Goal: Task Accomplishment & Management: Manage account settings

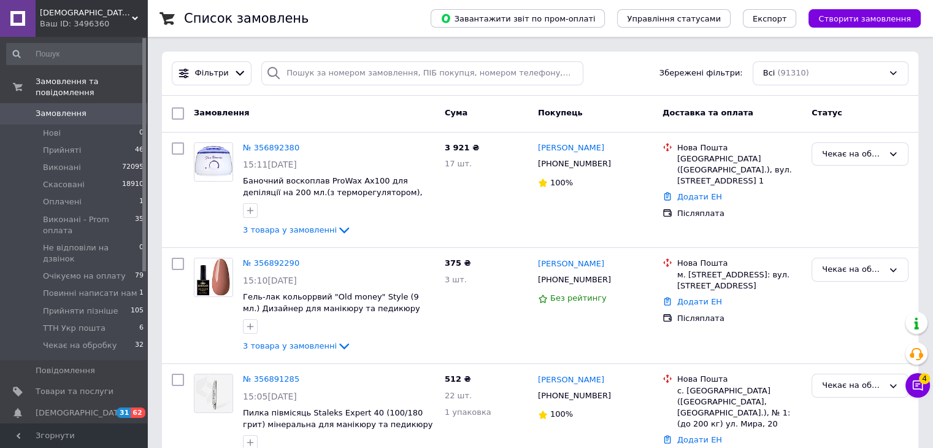
click at [47, 108] on span "Замовлення" at bounding box center [61, 113] width 51 height 11
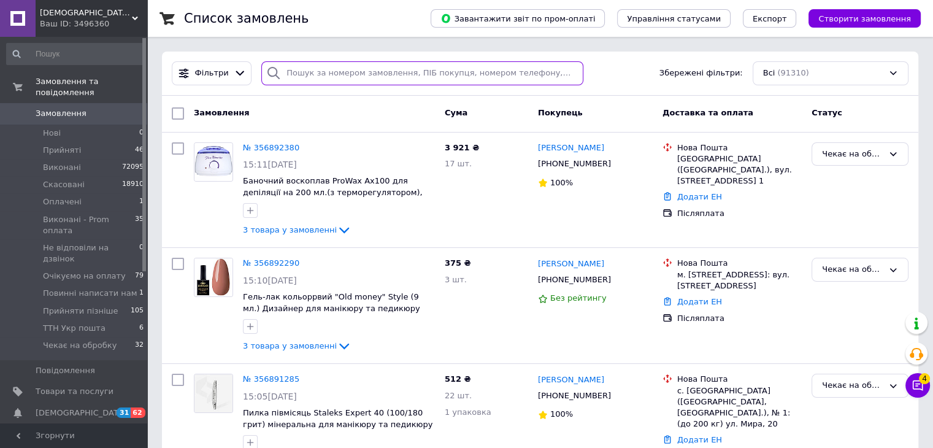
click at [326, 78] on input "search" at bounding box center [422, 73] width 322 height 24
paste input "0964251638"
type input "0964251638"
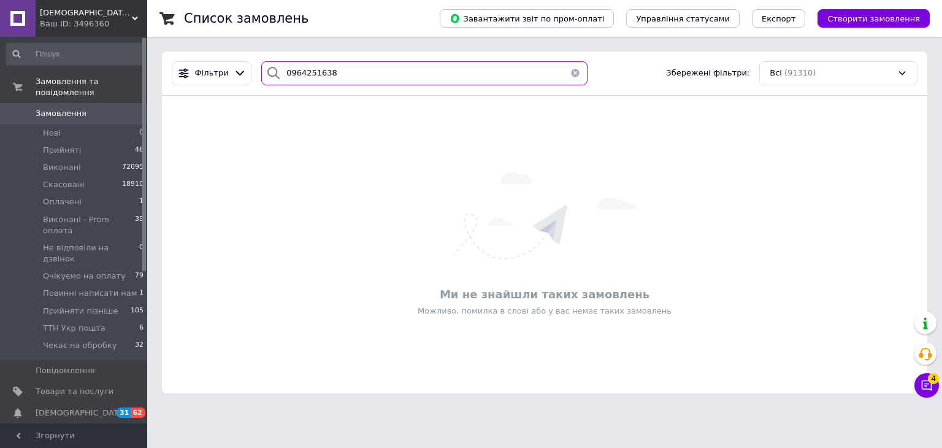
click at [319, 77] on input "0964251638" at bounding box center [424, 73] width 326 height 24
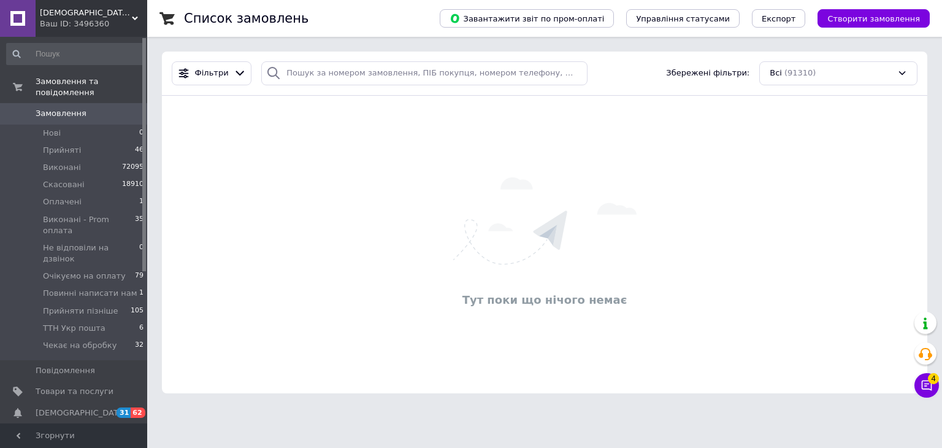
click at [110, 108] on span "Замовлення" at bounding box center [75, 113] width 78 height 11
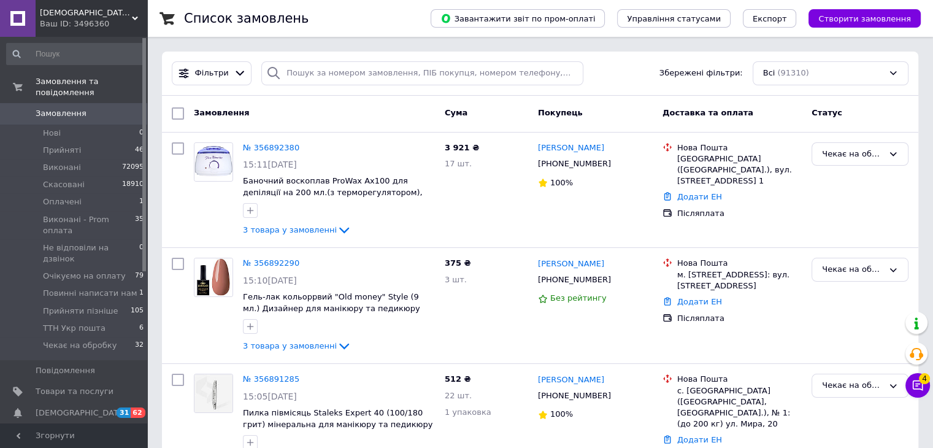
click at [634, 63] on div "Фільтри Збережені фільтри: Всі (91310)" at bounding box center [540, 73] width 746 height 24
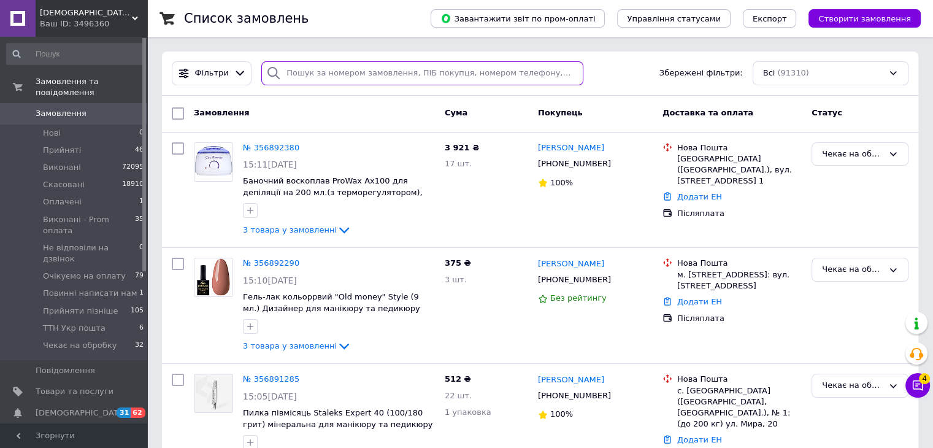
click at [349, 66] on input "search" at bounding box center [422, 73] width 322 height 24
paste input "0971502889"
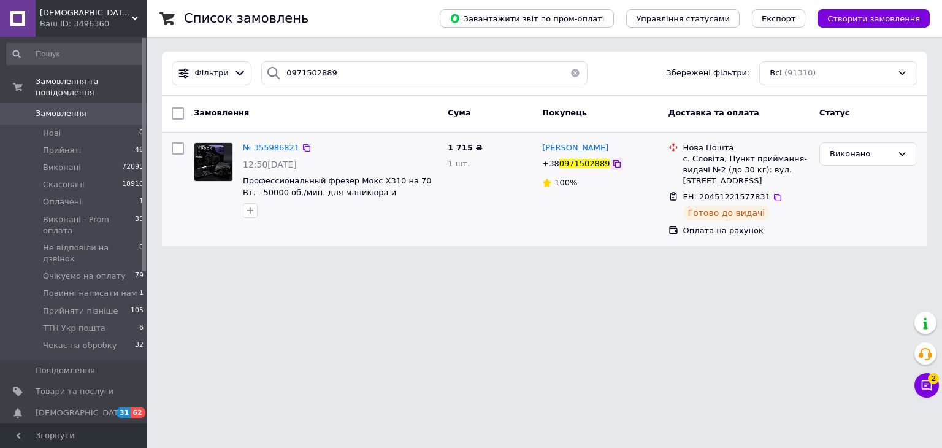
click at [612, 165] on icon at bounding box center [617, 164] width 10 height 10
click at [300, 86] on div "Фільтри 0971502889 Збережені фільтри: Всі (91310)" at bounding box center [544, 74] width 765 height 44
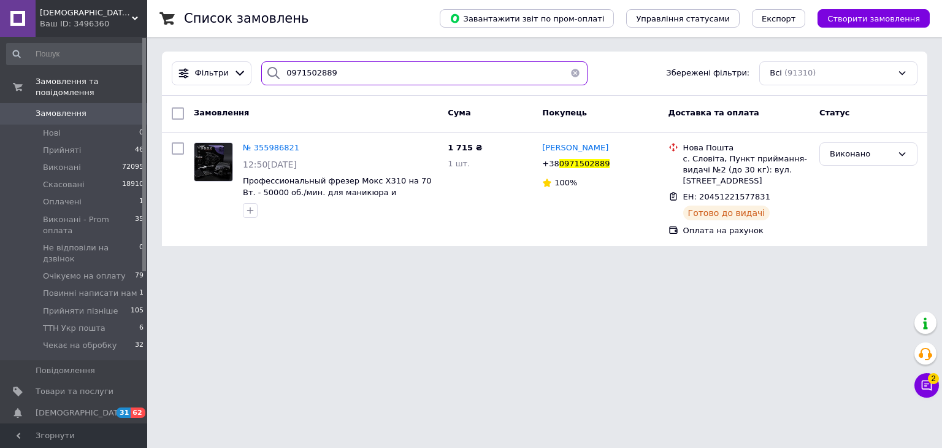
click at [299, 81] on input "0971502889" at bounding box center [424, 73] width 326 height 24
click at [296, 77] on input "0971502889" at bounding box center [424, 73] width 326 height 24
paste input "663944476"
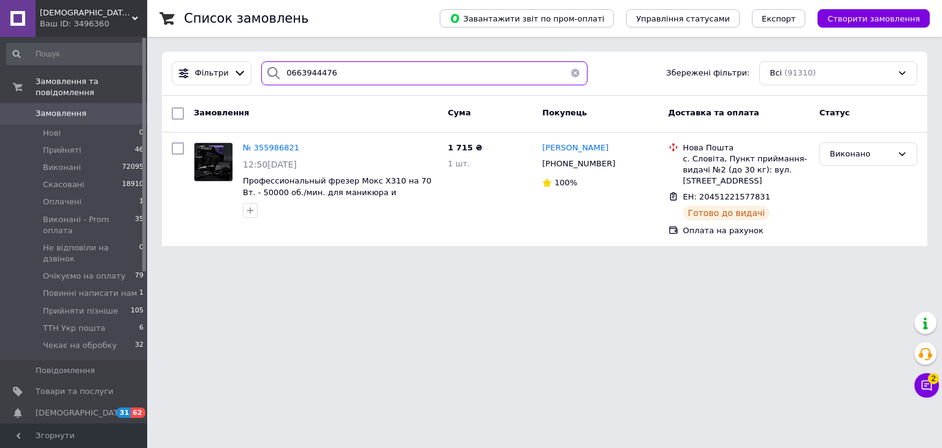
type input "0663944476"
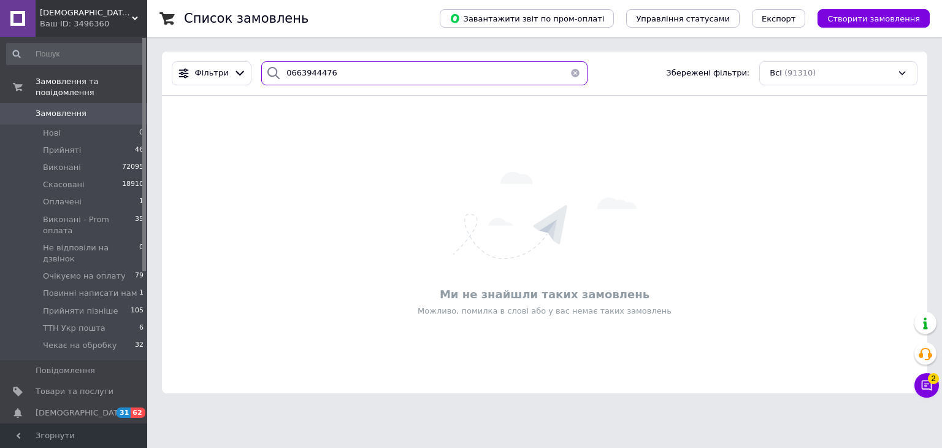
click at [320, 74] on input "0663944476" at bounding box center [424, 73] width 326 height 24
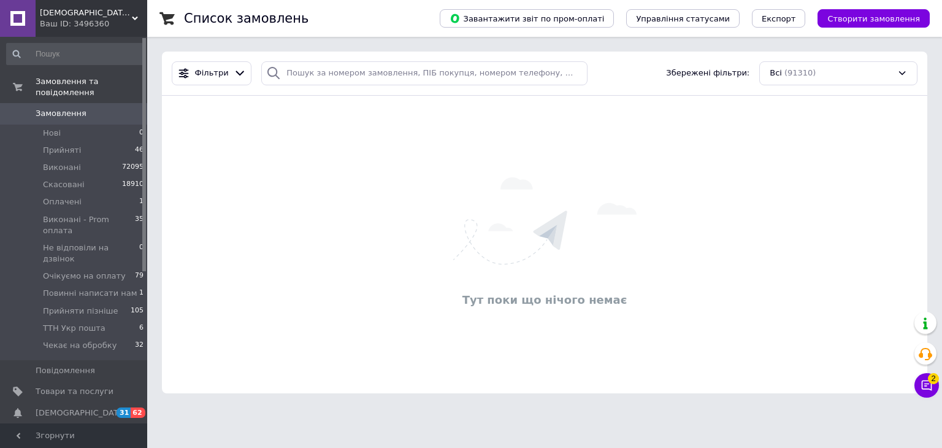
click at [105, 108] on span "Замовлення" at bounding box center [75, 113] width 78 height 11
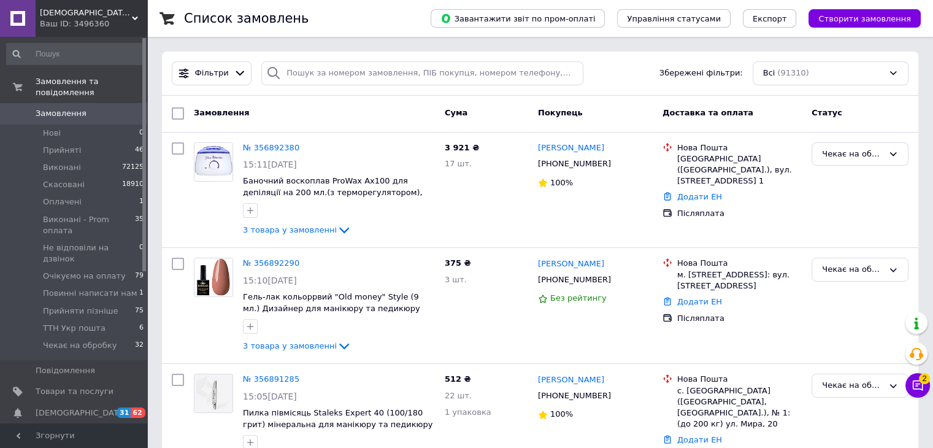
click at [292, 60] on div "Фільтри Збережені фільтри: Всі (91310)" at bounding box center [540, 74] width 756 height 44
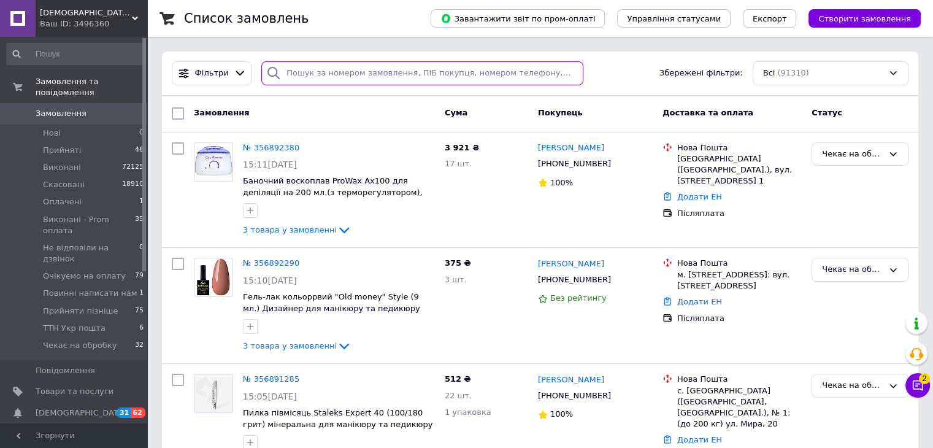
click at [298, 68] on input "search" at bounding box center [422, 73] width 322 height 24
paste input "0663513228"
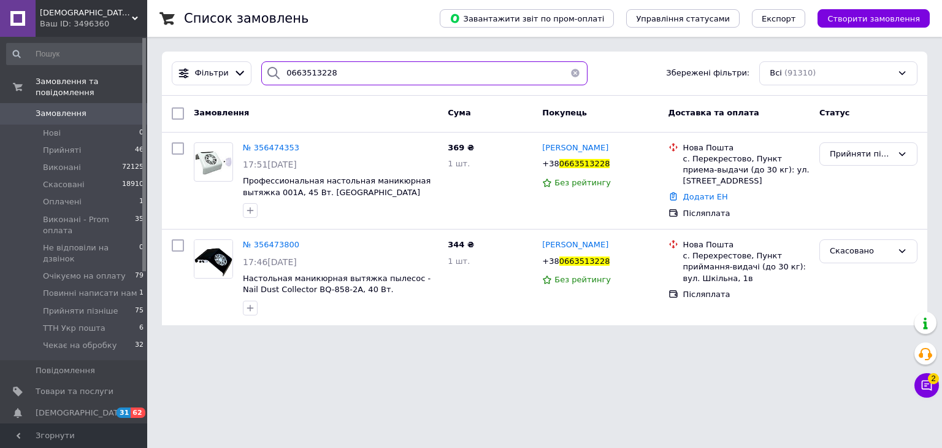
click at [303, 81] on input "0663513228" at bounding box center [424, 73] width 326 height 24
paste input "85806945"
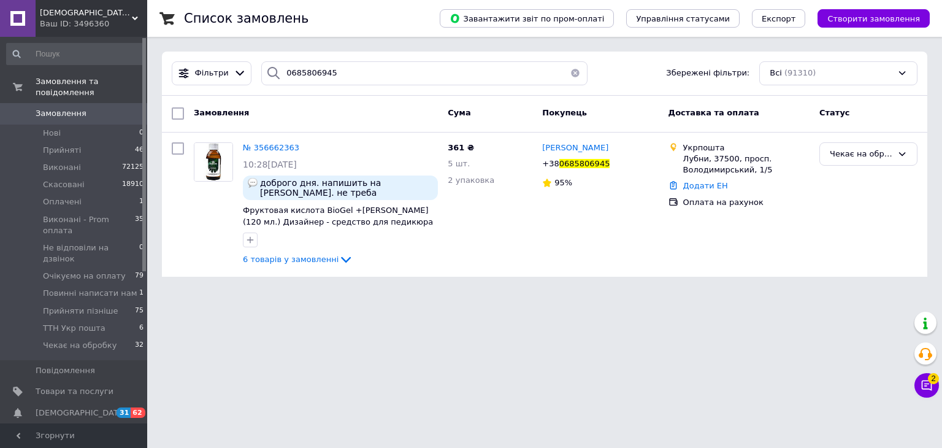
click at [394, 291] on html "LADY BOSS - все для манікюру та краси Ваш ID: 3496360 Сайт LADY BOSS - все для …" at bounding box center [471, 145] width 942 height 291
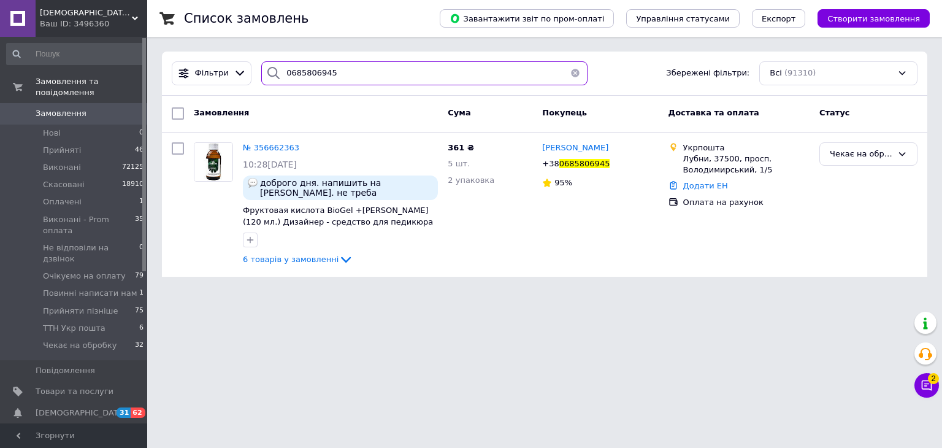
click at [321, 69] on input "0685806945" at bounding box center [424, 73] width 326 height 24
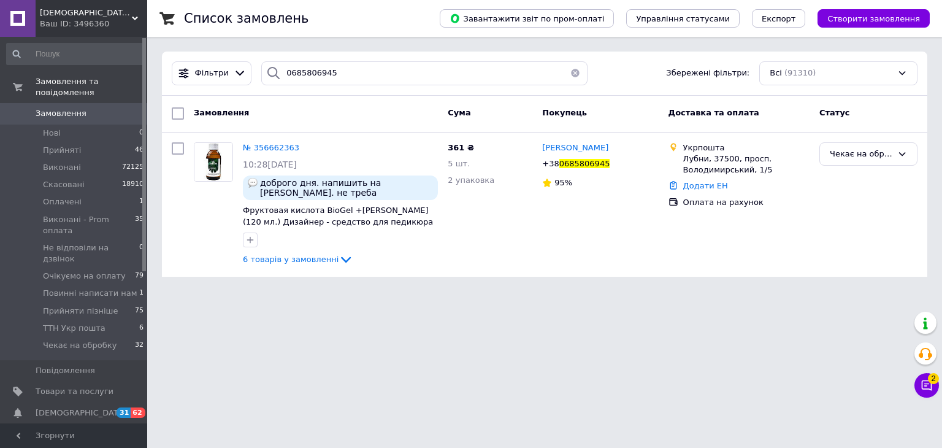
click at [470, 291] on html "LADY BOSS - все для манікюру та краси Ваш ID: 3496360 Сайт LADY BOSS - все для …" at bounding box center [471, 145] width 942 height 291
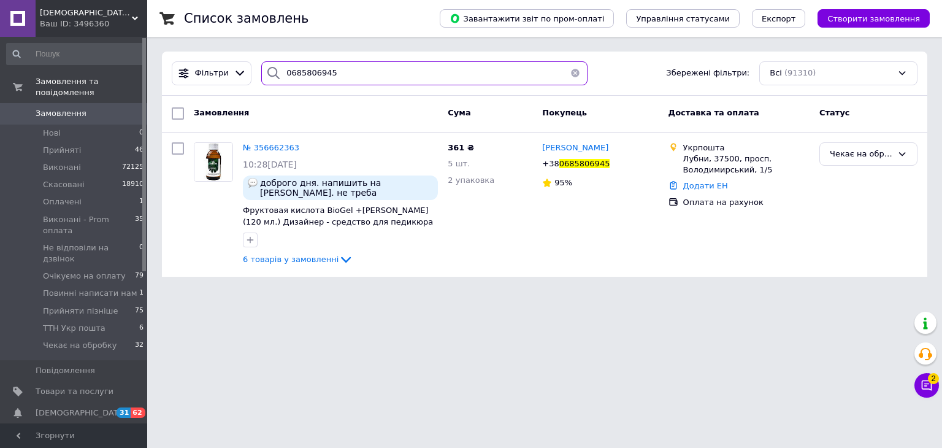
click at [304, 74] on input "0685806945" at bounding box center [424, 73] width 326 height 24
paste input "35601729"
type input "0635601729"
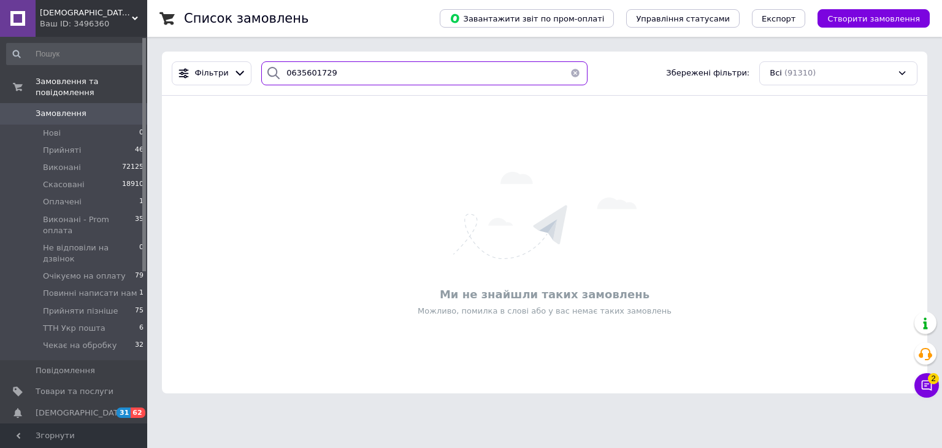
click at [313, 78] on input "0635601729" at bounding box center [424, 73] width 326 height 24
click at [313, 77] on input "0635601729" at bounding box center [424, 73] width 326 height 24
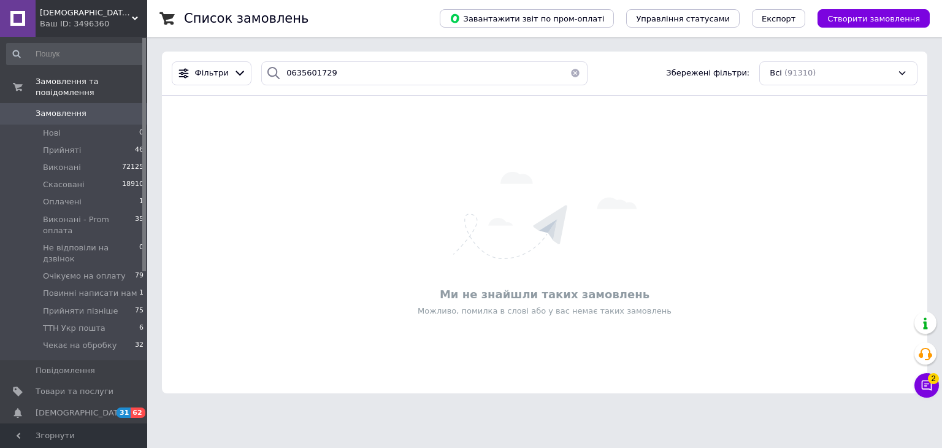
click at [569, 69] on button "button" at bounding box center [575, 73] width 25 height 24
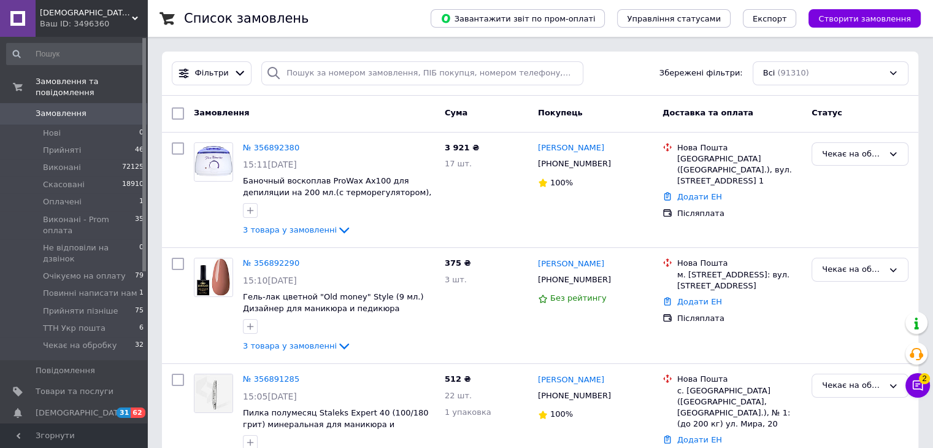
click at [324, 85] on div "Фільтри Збережені фільтри: Всі (91310)" at bounding box center [540, 74] width 756 height 44
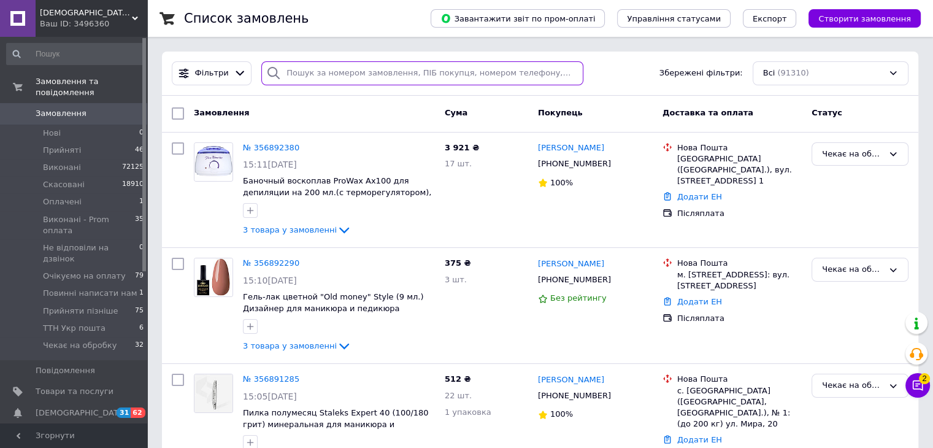
click at [316, 76] on input "search" at bounding box center [422, 73] width 322 height 24
paste input "0731129535"
type input "0731129535"
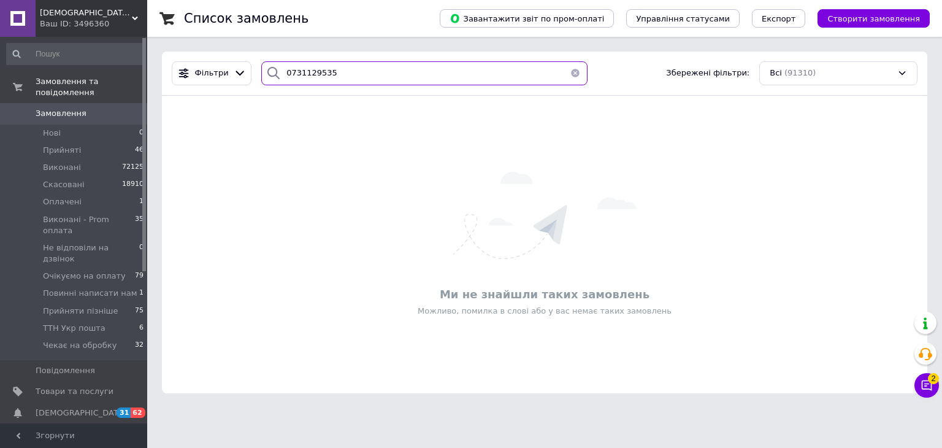
click at [340, 81] on input "0731129535" at bounding box center [424, 73] width 326 height 24
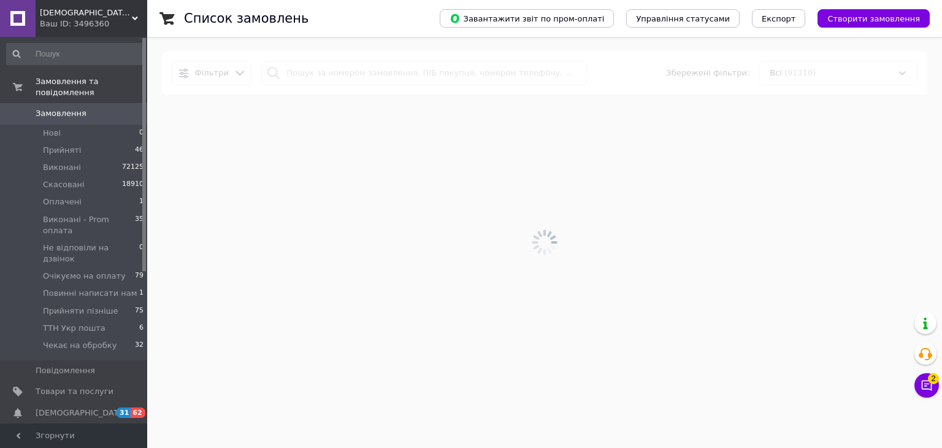
click at [399, 210] on div at bounding box center [544, 242] width 795 height 411
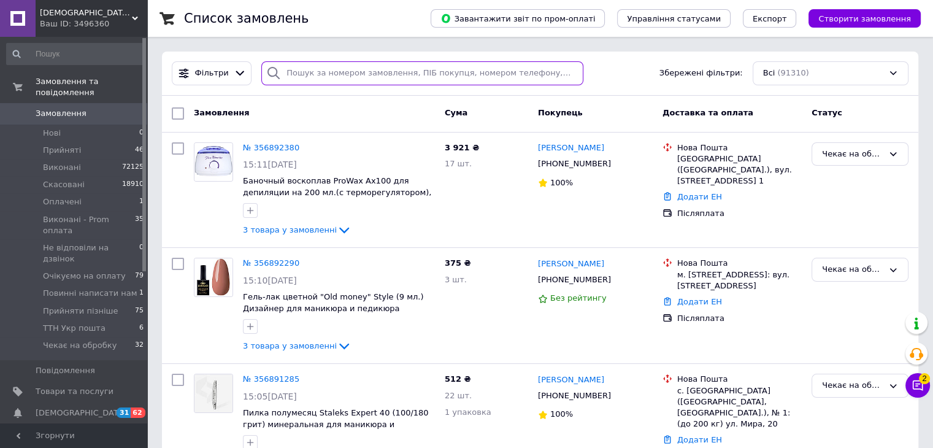
click at [324, 61] on input "search" at bounding box center [422, 73] width 322 height 24
paste input "0678134886"
type input "0678134886"
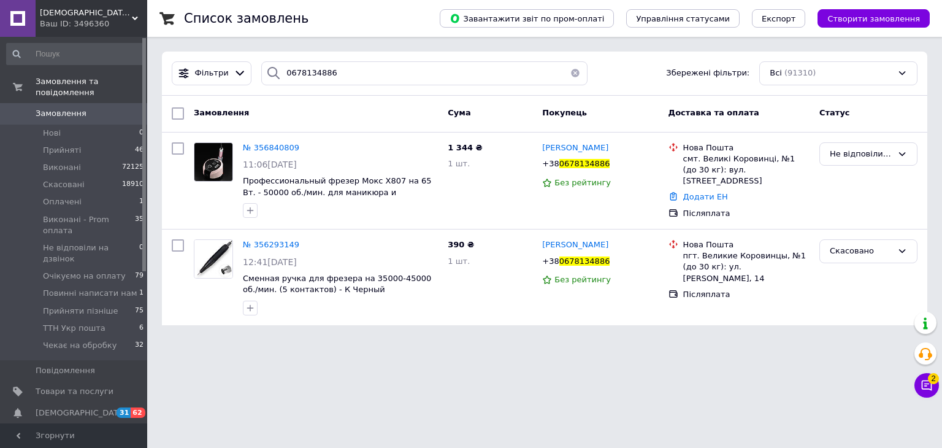
click at [781, 335] on div "Список замовлень Завантажити звіт по пром-оплаті Управління статусами Експорт С…" at bounding box center [544, 170] width 795 height 340
click at [102, 340] on span "Чекає на обробку" at bounding box center [80, 345] width 74 height 11
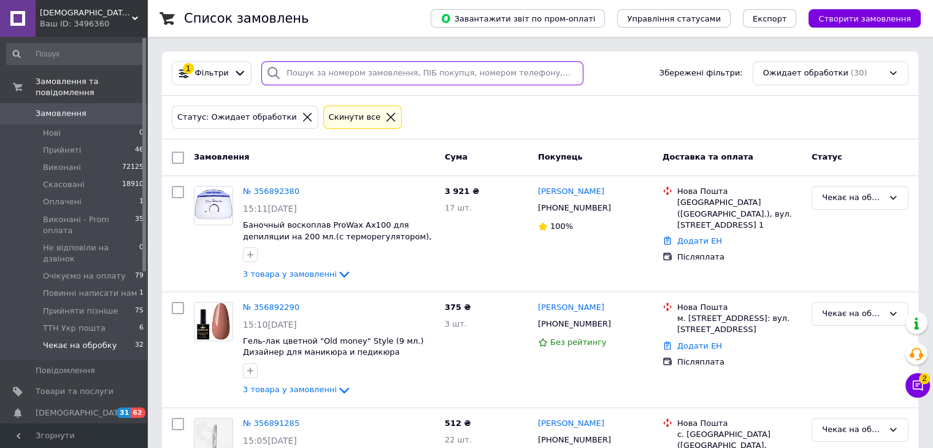
click at [399, 74] on input "search" at bounding box center [422, 73] width 322 height 24
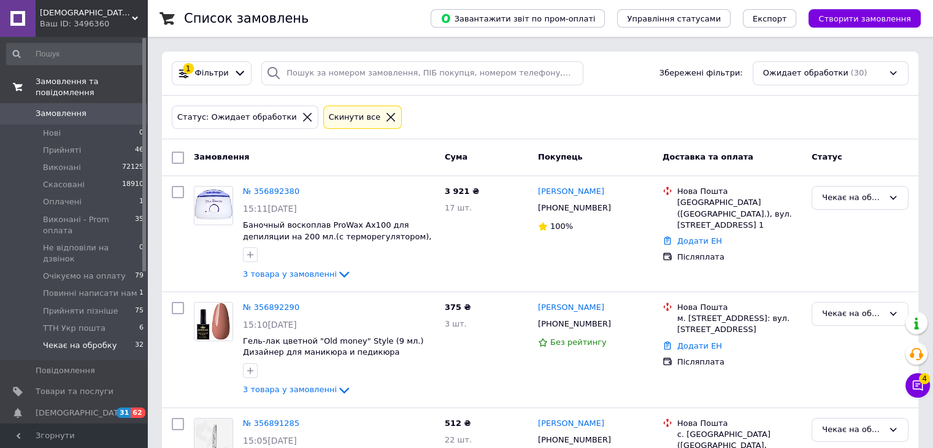
drag, startPoint x: 105, startPoint y: 104, endPoint x: 113, endPoint y: 83, distance: 21.8
click at [105, 108] on span "Замовлення" at bounding box center [75, 113] width 78 height 11
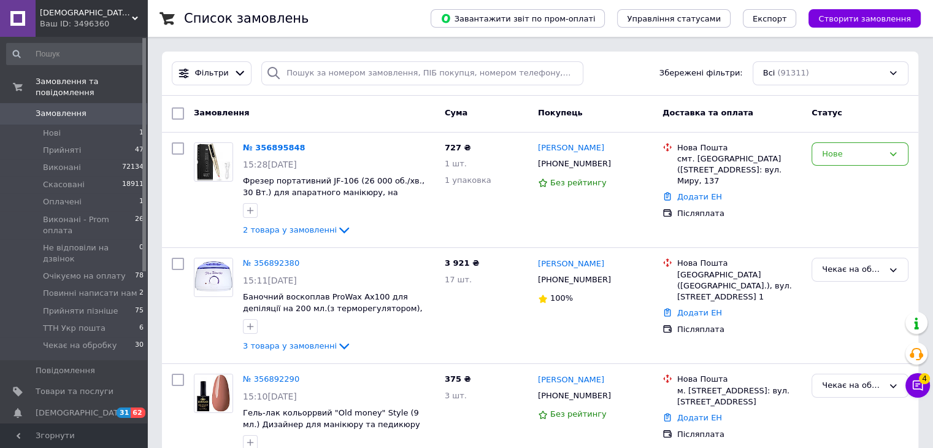
click at [667, 88] on div "Фільтри Збережені фільтри: Всі (91311)" at bounding box center [540, 74] width 756 height 44
click at [648, 84] on div "Фільтри Збережені фільтри: Всі (91311)" at bounding box center [540, 73] width 746 height 24
click at [115, 124] on li "Нові 1" at bounding box center [75, 132] width 151 height 17
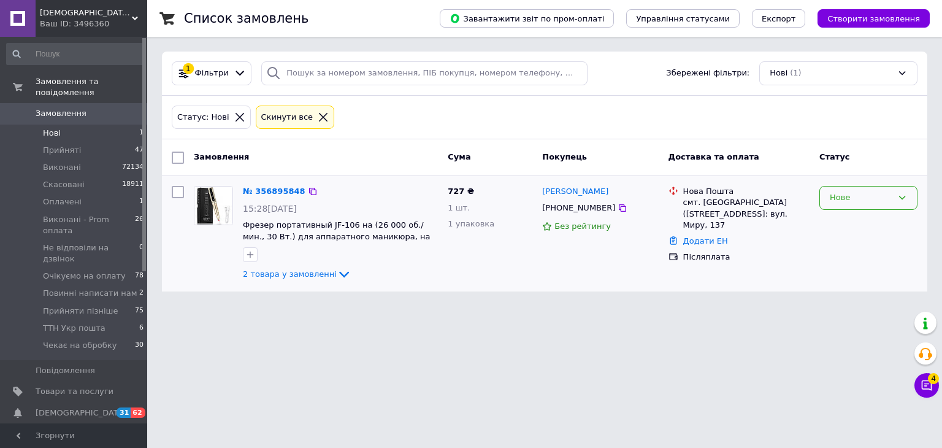
click at [856, 201] on div "Нове" at bounding box center [861, 197] width 63 height 13
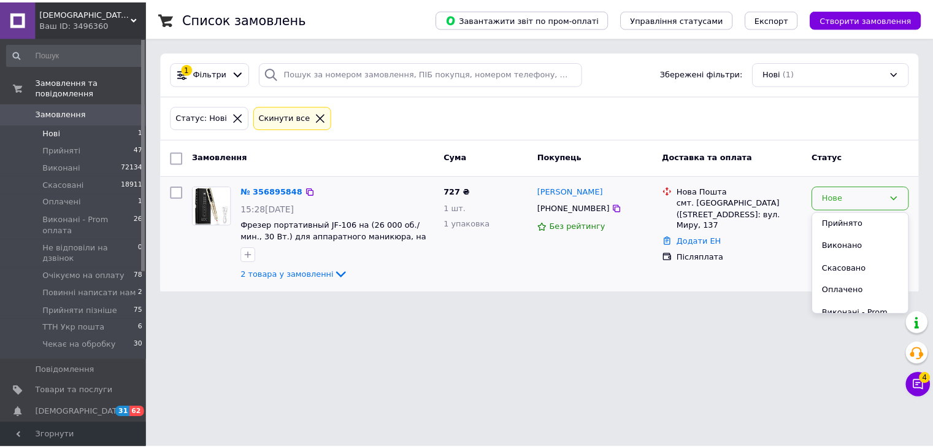
scroll to position [183, 0]
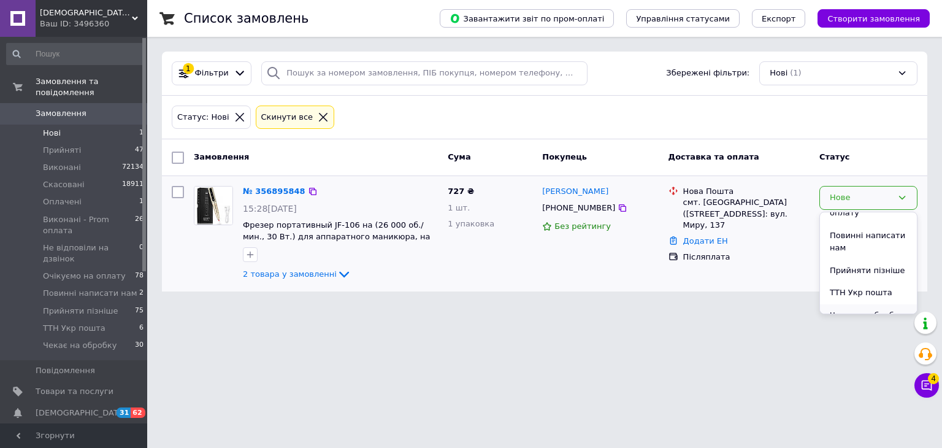
click at [850, 304] on li "Чекає на обробку" at bounding box center [868, 315] width 97 height 23
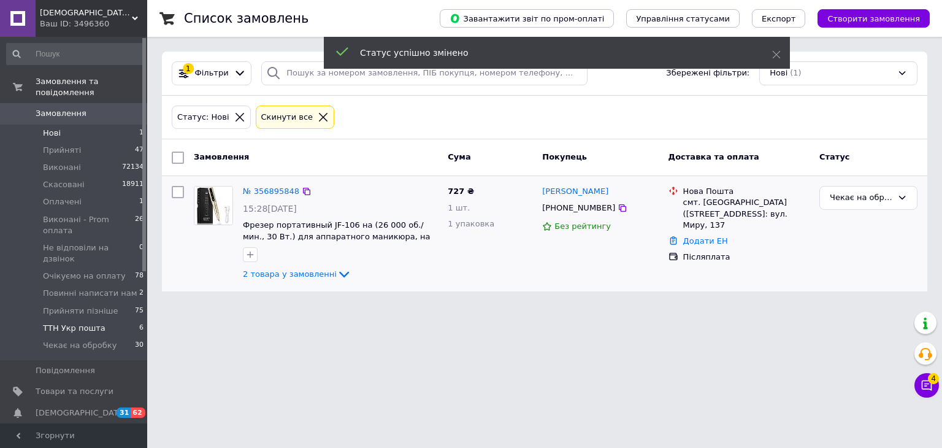
click at [122, 320] on li "ТТН Укр пошта 6" at bounding box center [75, 328] width 151 height 17
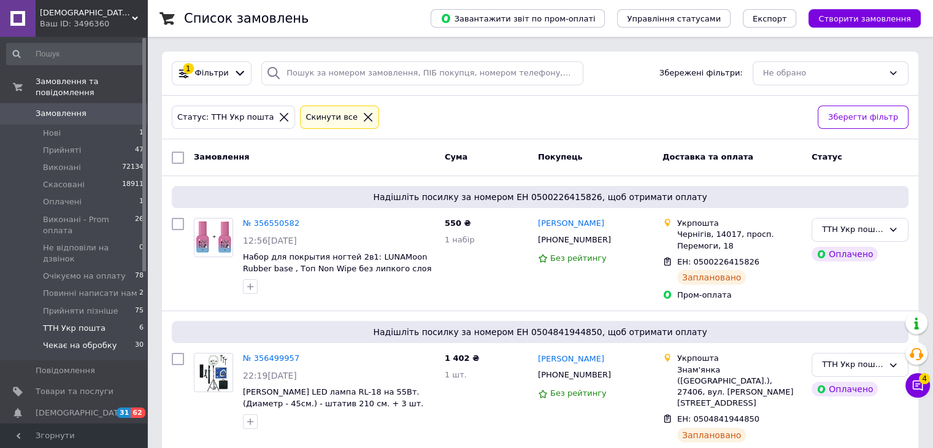
click at [102, 340] on span "Чекає на обробку" at bounding box center [80, 345] width 74 height 11
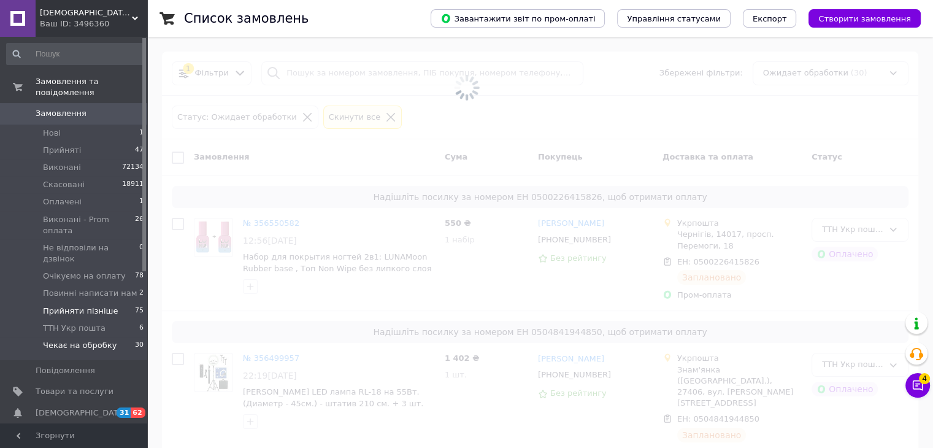
click at [94, 305] on span "Прийняти пізніше" at bounding box center [80, 310] width 75 height 11
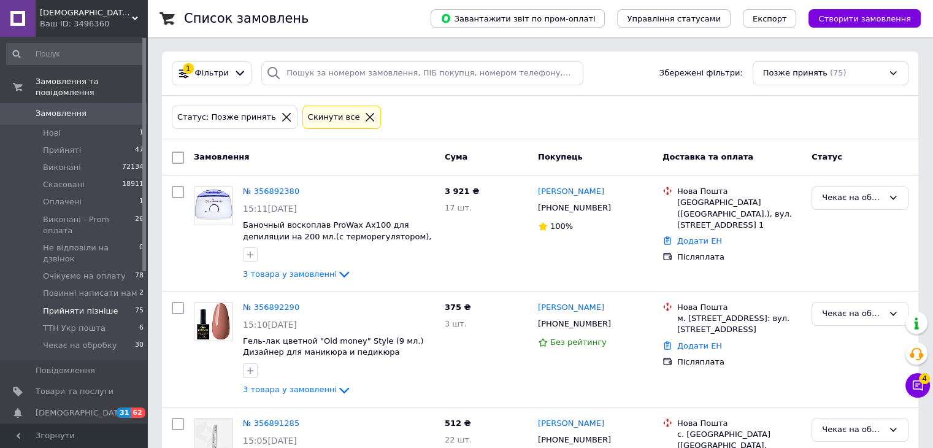
click at [94, 305] on span "Прийняти пізніше" at bounding box center [80, 310] width 75 height 11
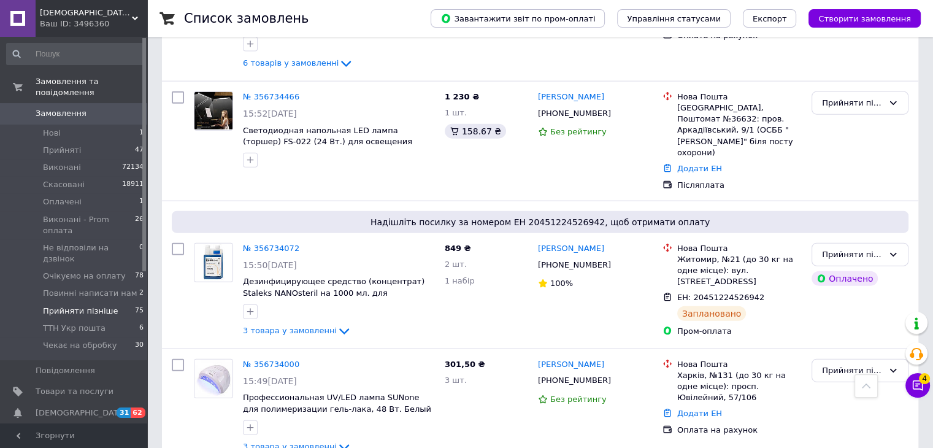
scroll to position [2849, 0]
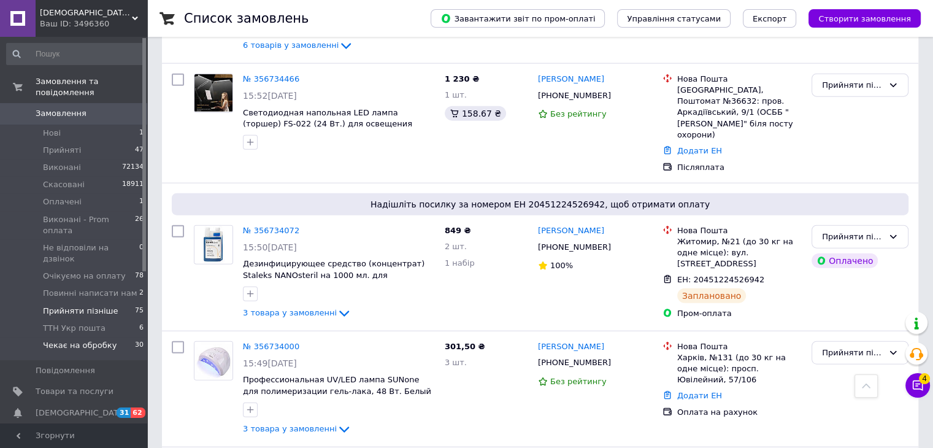
click at [125, 337] on li "Чекає на обробку 30" at bounding box center [75, 348] width 151 height 23
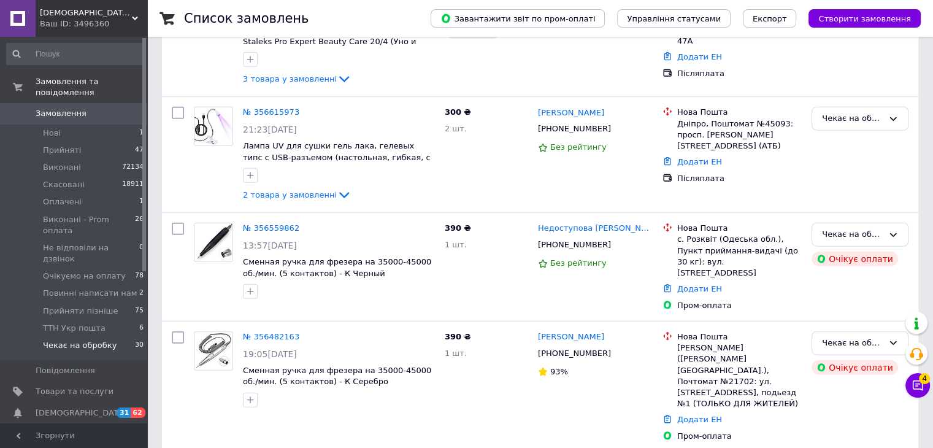
scroll to position [3109, 0]
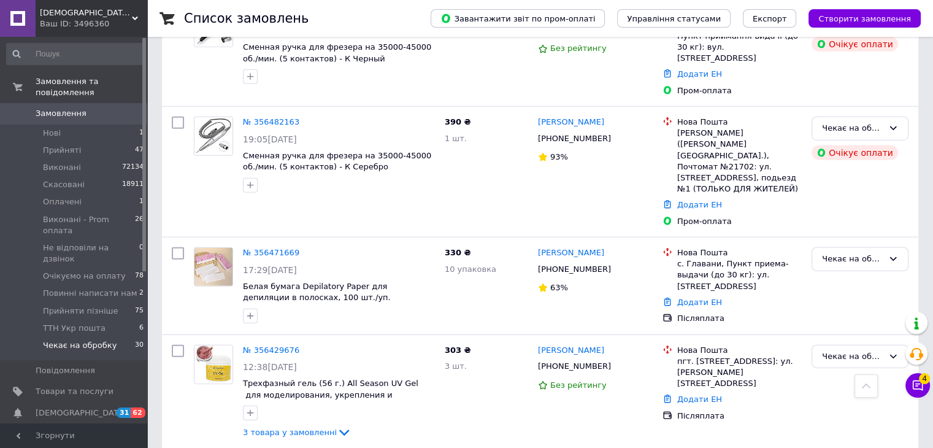
click at [613, 361] on icon at bounding box center [618, 366] width 10 height 10
drag, startPoint x: 601, startPoint y: 118, endPoint x: 496, endPoint y: 123, distance: 105.6
click at [613, 264] on icon at bounding box center [618, 269] width 10 height 10
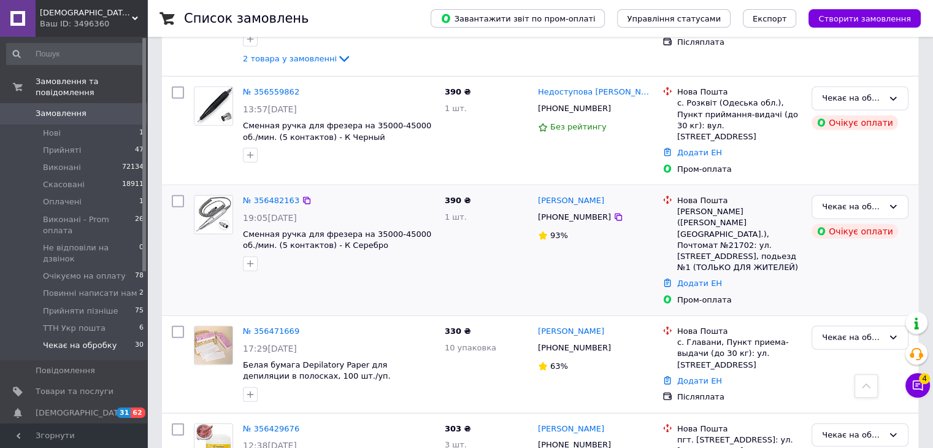
scroll to position [3007, 0]
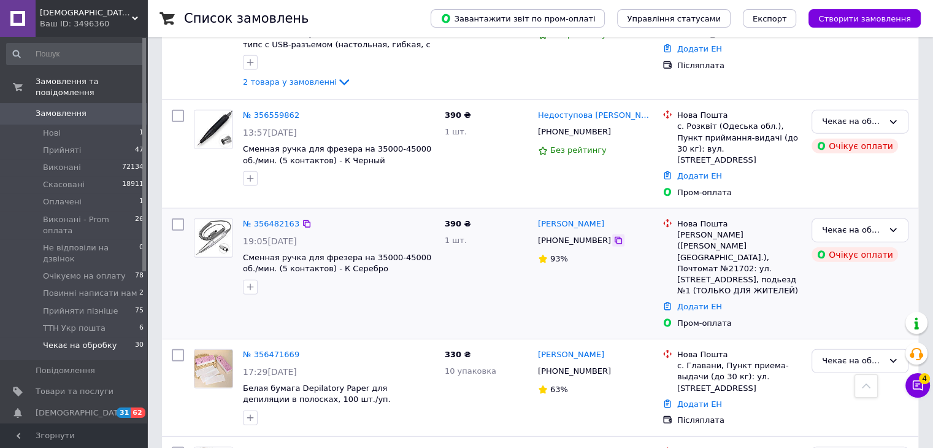
click at [614, 237] on icon at bounding box center [617, 240] width 7 height 7
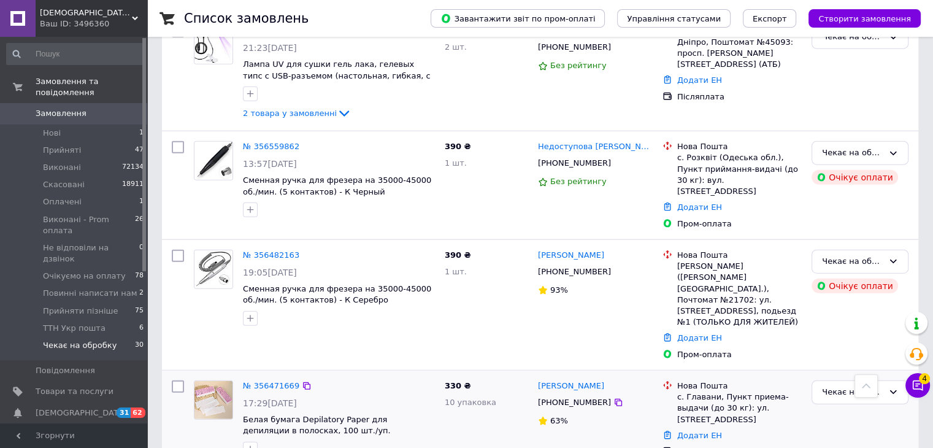
scroll to position [2904, 0]
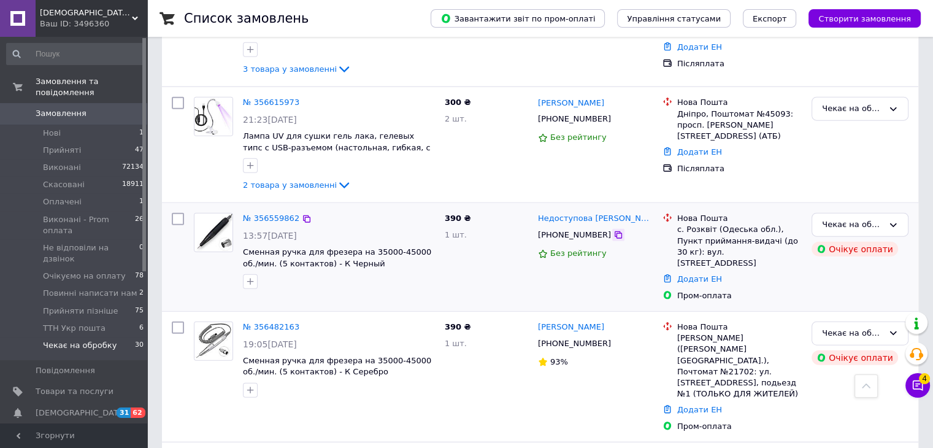
click at [612, 229] on div at bounding box center [618, 235] width 12 height 12
click at [613, 230] on icon at bounding box center [618, 235] width 10 height 10
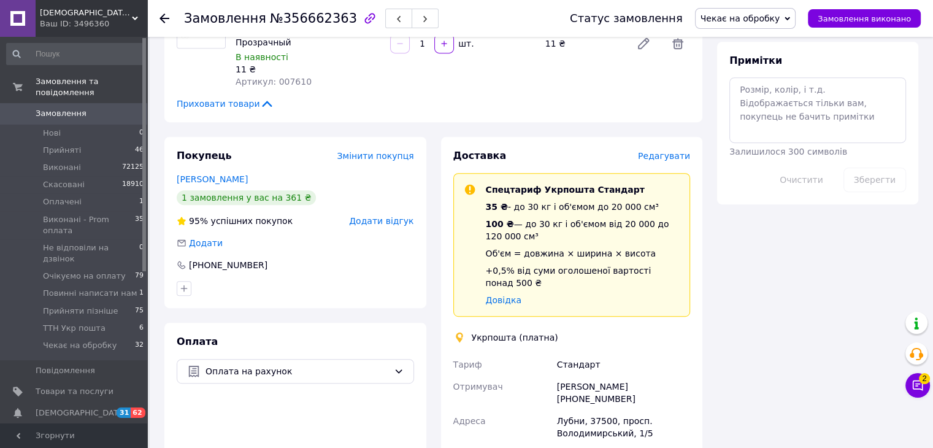
scroll to position [715, 0]
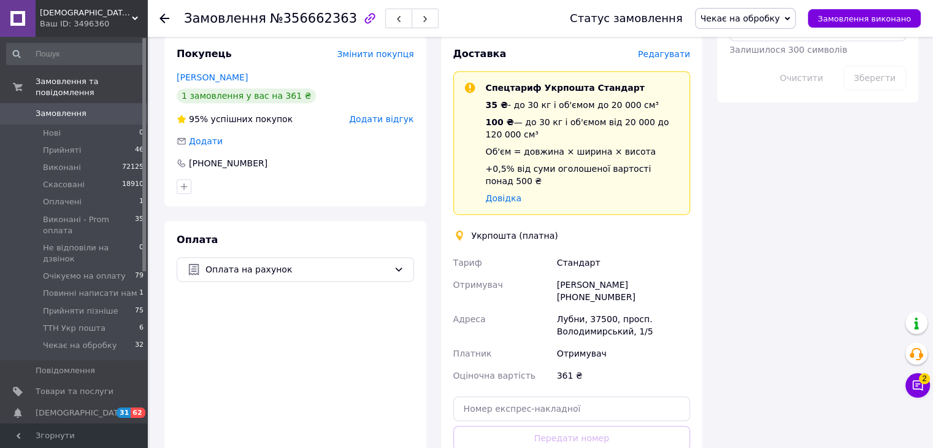
click at [594, 274] on div "ТЕТЯНА ЗАЙЦЕВА +380685806945" at bounding box center [623, 291] width 138 height 34
copy div "380685806945"
click at [754, 144] on div "Всього 6 товарів 361 ₴ Доставка Необхідно уточнити Знижка Додати Всього до спла…" at bounding box center [818, 44] width 216 height 1416
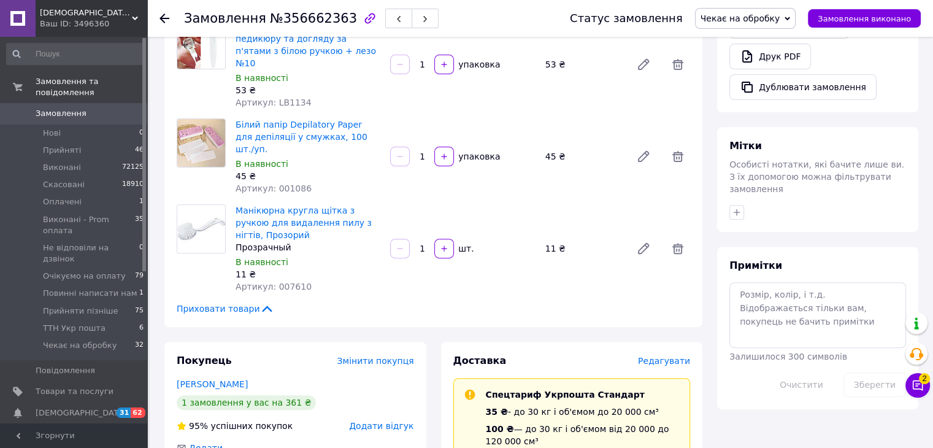
scroll to position [613, 0]
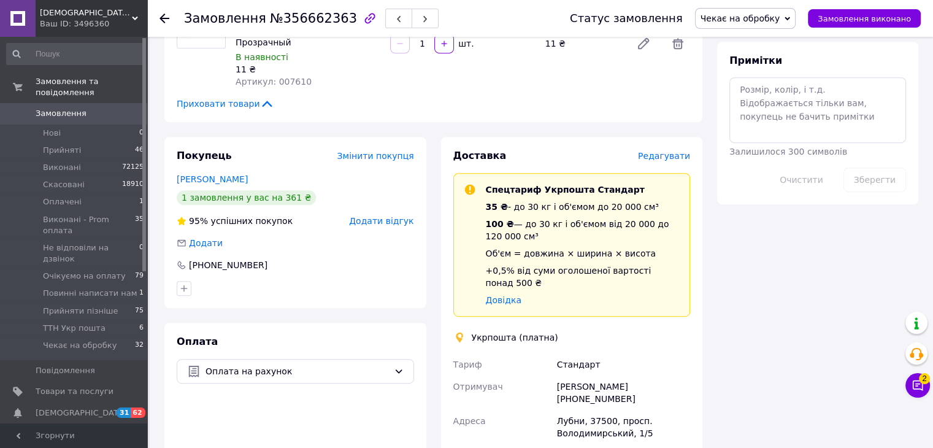
click at [692, 331] on div "Укрпошта (платна)" at bounding box center [571, 337] width 243 height 12
click at [673, 375] on div "ТЕТЯНА ЗАЙЦЕВА +380685806945" at bounding box center [623, 392] width 138 height 34
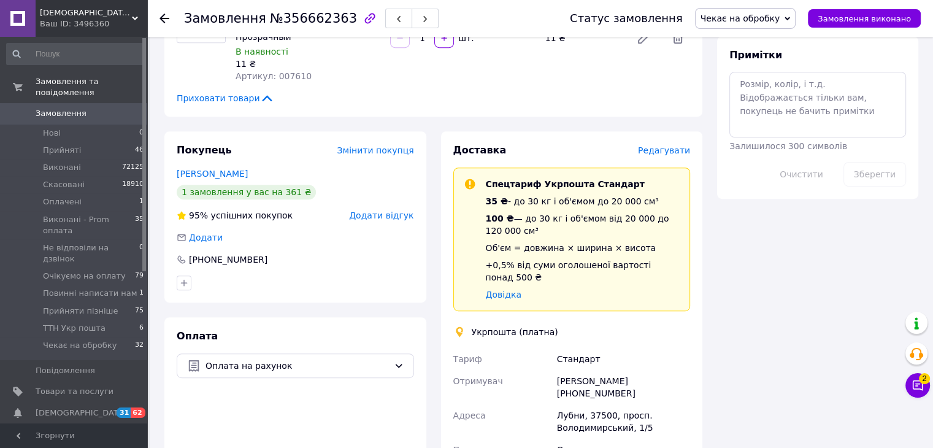
scroll to position [715, 0]
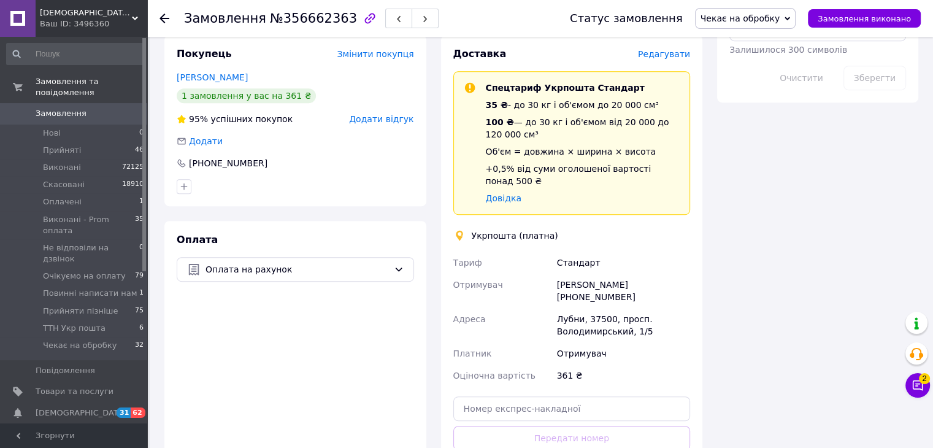
click at [799, 286] on div "Всього 6 товарів 361 ₴ Доставка Необхідно уточнити Знижка Додати Всього до спла…" at bounding box center [818, 44] width 216 height 1416
click at [713, 13] on div "Статус замовлення Чекає на обробку Прийнято Виконано Скасовано Оплачено Виконан…" at bounding box center [738, 18] width 363 height 21
click at [720, 17] on span "Чекає на обробку" at bounding box center [740, 18] width 80 height 10
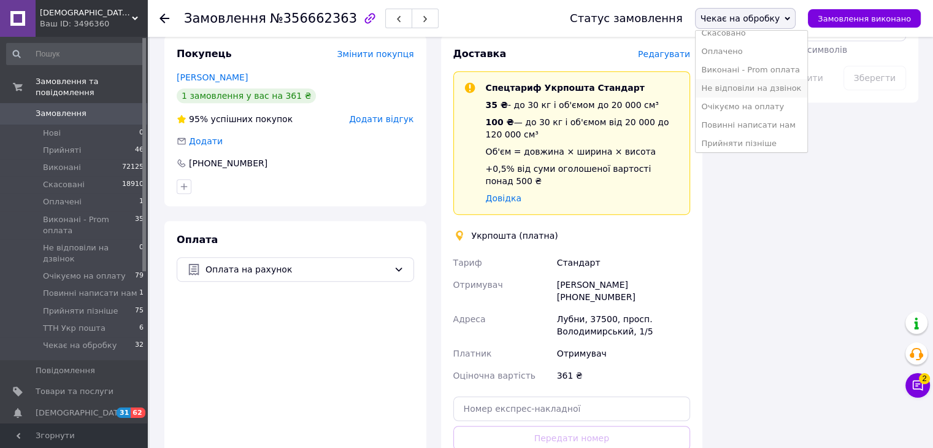
scroll to position [69, 0]
drag, startPoint x: 760, startPoint y: 102, endPoint x: 450, endPoint y: 57, distance: 313.5
click at [759, 102] on li "Повинні написати нам" at bounding box center [751, 103] width 112 height 18
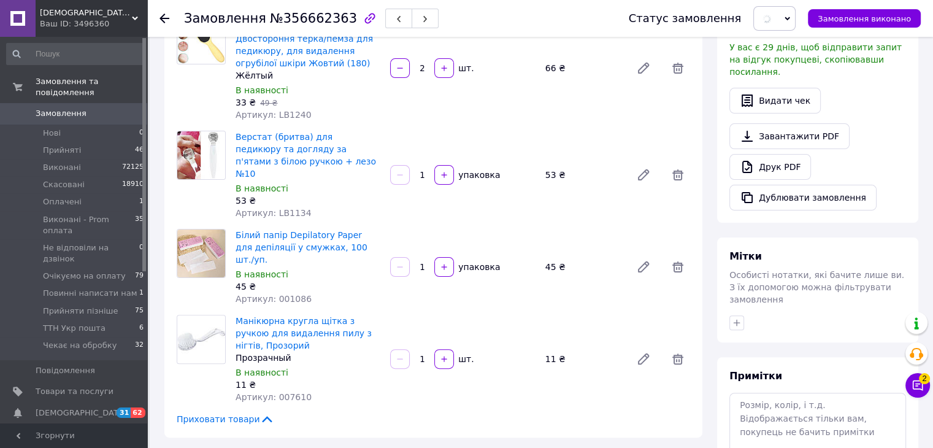
scroll to position [0, 0]
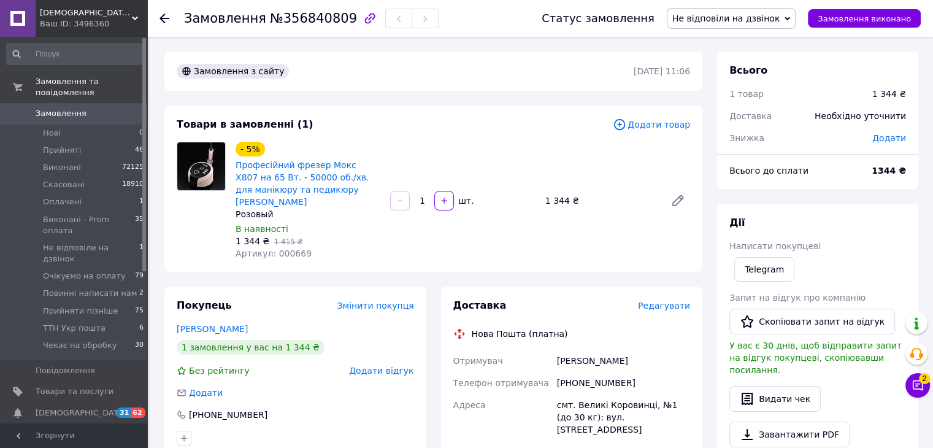
click at [497, 148] on div "- 5% Професійний фрезер Мокс X807 на 65 Вт. - 50000 об./хв. для манікюру та пед…" at bounding box center [463, 200] width 464 height 123
click at [619, 259] on div "Товари в замовленні (1) Додати товар - 5% Професійний фрезер Мокс X807 на 65 Вт…" at bounding box center [433, 188] width 538 height 166
click at [624, 218] on div "- 5% Професійний фрезер Мокс X807 на 65 Вт. - 50000 об./хв. для манікюру та пед…" at bounding box center [463, 200] width 464 height 123
click at [908, 390] on button "Чат з покупцем 2" at bounding box center [917, 385] width 25 height 25
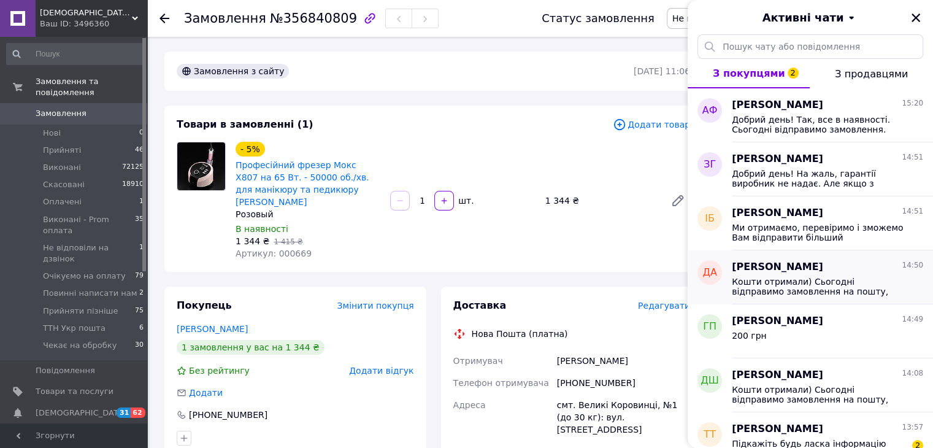
scroll to position [102, 0]
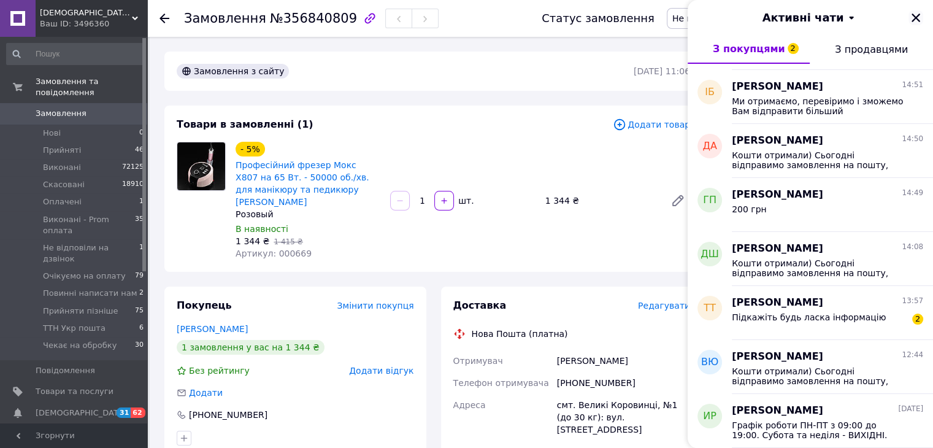
click at [915, 20] on icon "Закрити" at bounding box center [915, 17] width 11 height 11
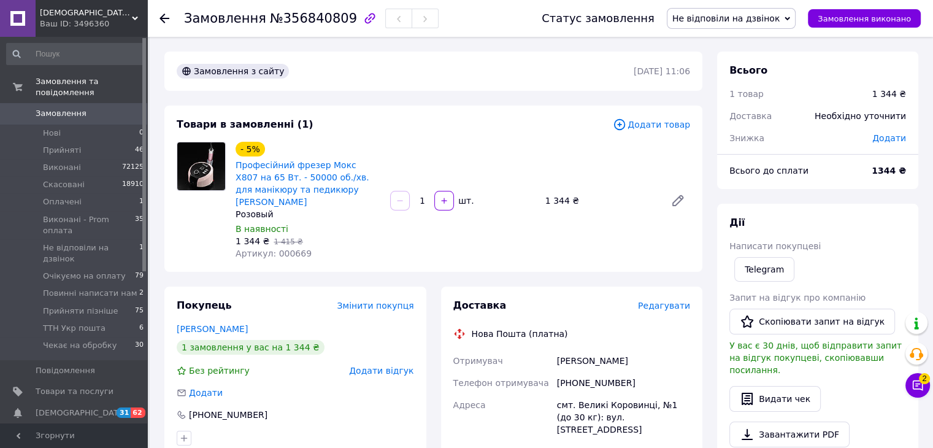
click at [633, 196] on div "1 344 ₴" at bounding box center [600, 200] width 120 height 17
click at [631, 196] on div "1 344 ₴" at bounding box center [600, 200] width 120 height 17
drag, startPoint x: 795, startPoint y: 94, endPoint x: 776, endPoint y: 145, distance: 54.9
click at [795, 94] on div "1 товар" at bounding box center [793, 93] width 143 height 27
click at [605, 374] on div "+380678134886" at bounding box center [623, 383] width 138 height 22
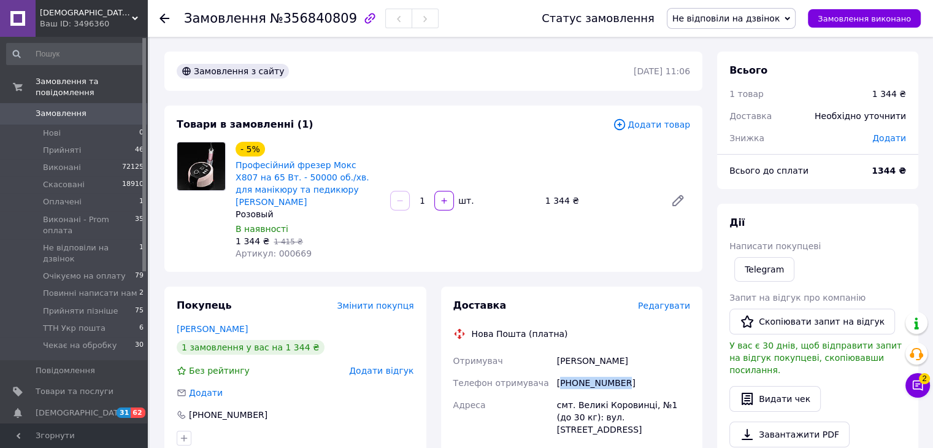
click at [605, 374] on div "+380678134886" at bounding box center [623, 383] width 138 height 22
copy div "380678134886"
click at [756, 19] on span "Не відповіли на дзвінок" at bounding box center [725, 18] width 107 height 10
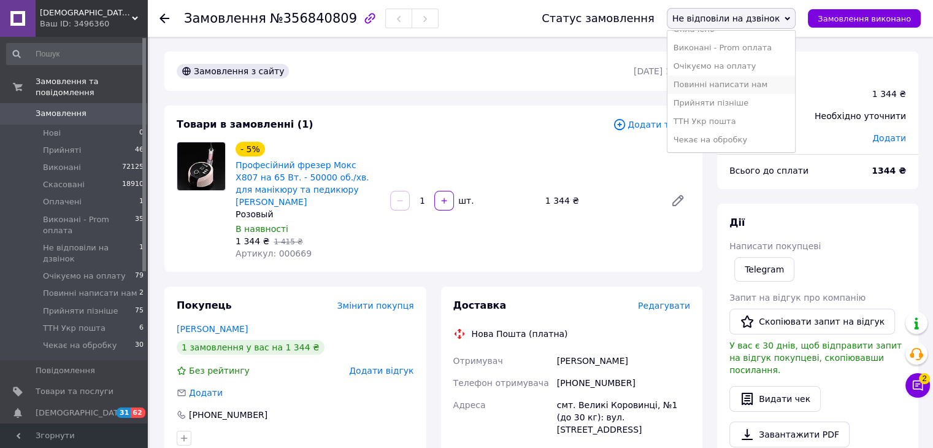
click at [748, 83] on li "Повинні написати нам" at bounding box center [731, 84] width 128 height 18
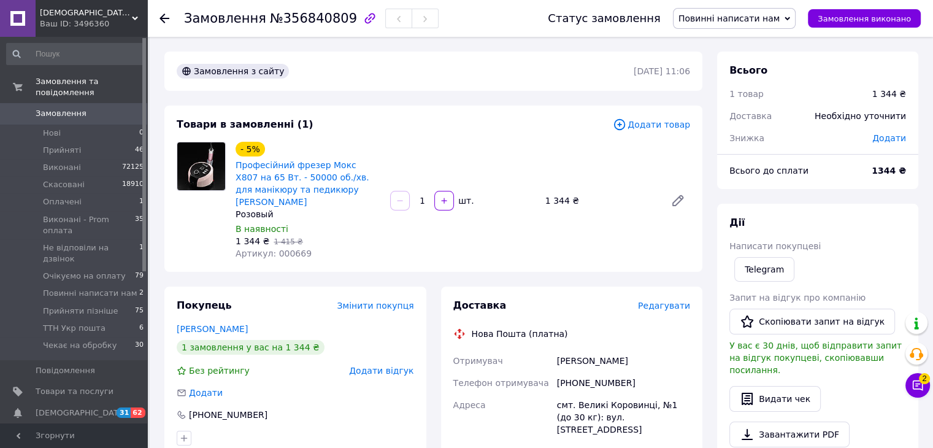
drag, startPoint x: 778, startPoint y: 133, endPoint x: 763, endPoint y: 149, distance: 22.1
click at [778, 133] on div "Знижка" at bounding box center [793, 137] width 143 height 27
click at [451, 243] on div "- 5% Професійний фрезер Мокс X807 на 65 Вт. - 50000 об./хв. для манікюру та пед…" at bounding box center [463, 200] width 464 height 123
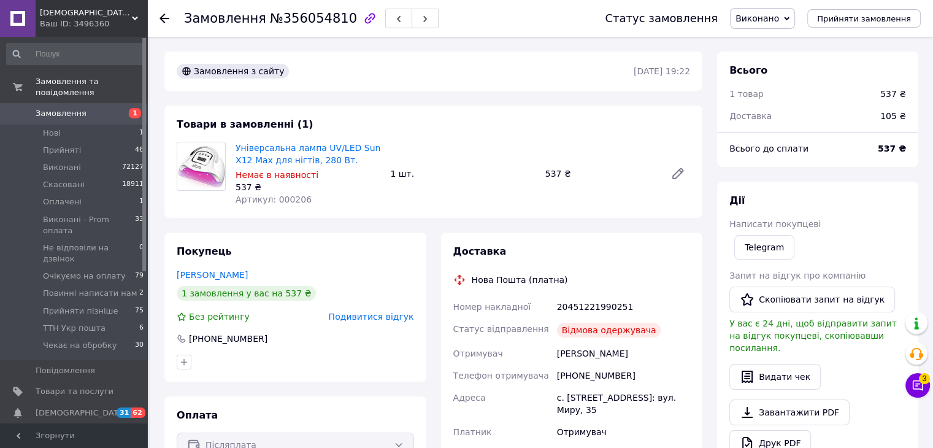
click at [773, 180] on div "Всього 1 товар 537 ₴ Доставка 105 ₴ Всього до сплати 537 ₴ Дії Написати покупце…" at bounding box center [817, 424] width 201 height 744
click at [761, 183] on div "[PERSON_NAME] покупцеві Telegram Запит на відгук про компанію   Скопіювати запи…" at bounding box center [817, 340] width 201 height 317
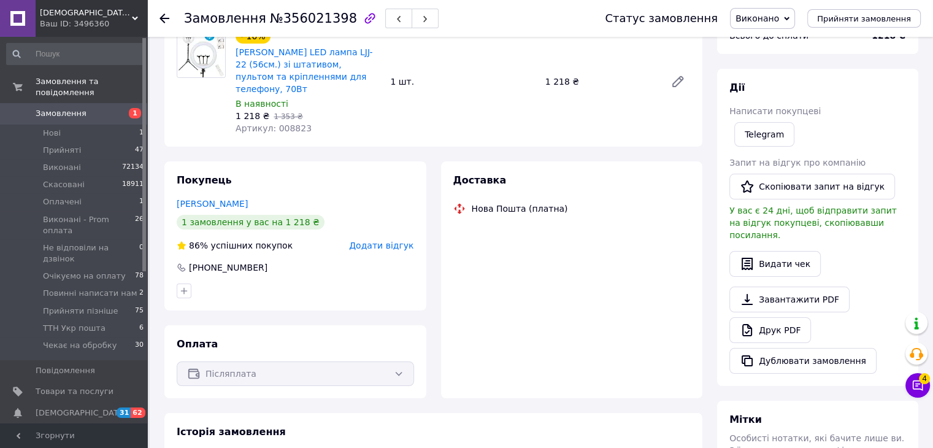
scroll to position [392, 0]
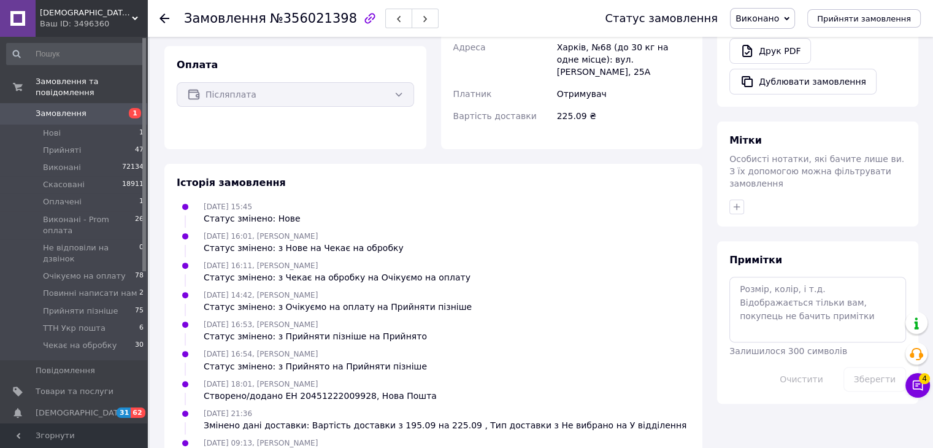
click at [783, 121] on div "Мітки Особисті нотатки, які бачите лише ви. З їх допомогою можна фільтрувати за…" at bounding box center [817, 173] width 201 height 105
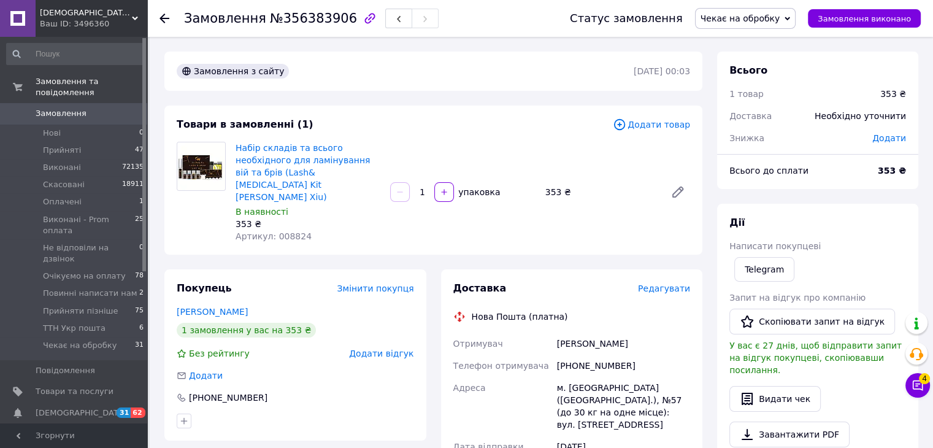
click at [416, 76] on div "Замовлення з сайту" at bounding box center [403, 71] width 459 height 20
drag, startPoint x: 826, startPoint y: 195, endPoint x: 518, endPoint y: 432, distance: 388.8
click at [826, 195] on div "Всього 1 товар 353 ₴ Доставка Необхідно уточнити Знижка Додати Всього до сплати…" at bounding box center [817, 435] width 201 height 766
click at [751, 25] on span "Чекає на обробку" at bounding box center [745, 18] width 101 height 21
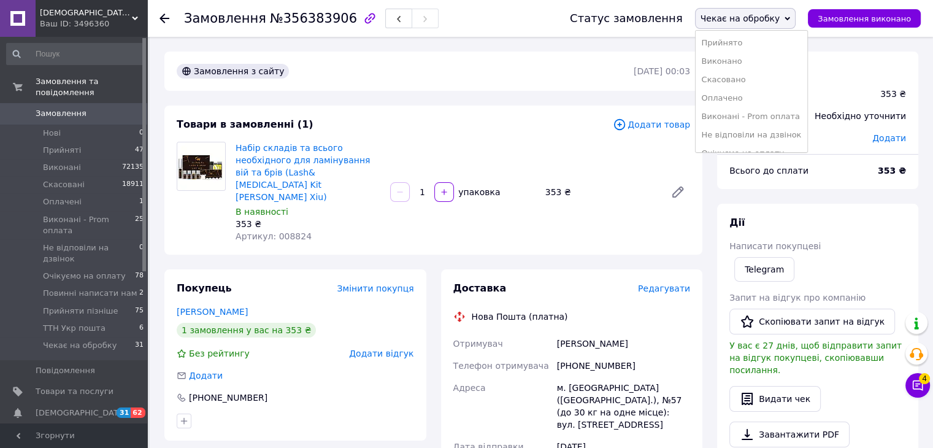
click at [775, 137] on li "Не відповіли на дзвінок" at bounding box center [751, 135] width 112 height 18
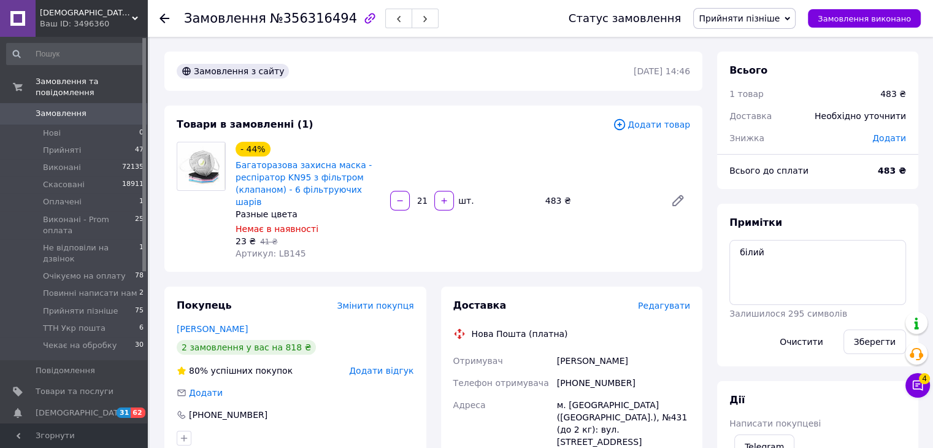
click at [594, 350] on div "[PERSON_NAME]" at bounding box center [623, 361] width 138 height 22
click at [594, 350] on div "Бєлоцька Олена" at bounding box center [623, 361] width 138 height 22
copy div "Бєлоцька Олена"
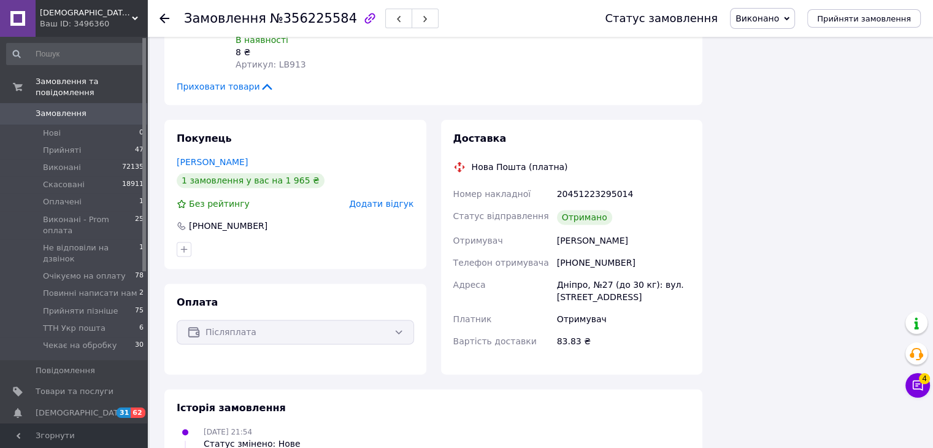
scroll to position [1544, 0]
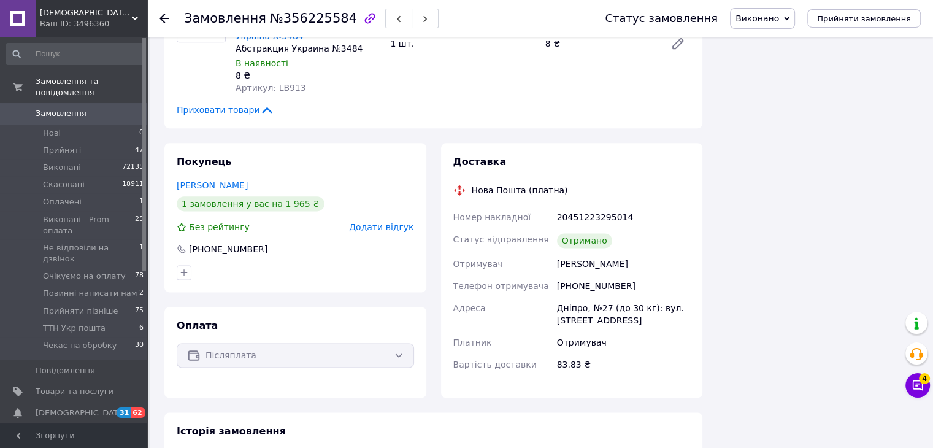
click at [581, 297] on div "Дніпро, №27 (до 30 кг): вул. Космонавтів, 15" at bounding box center [623, 314] width 138 height 34
click at [580, 275] on div "+380994824321" at bounding box center [623, 286] width 138 height 22
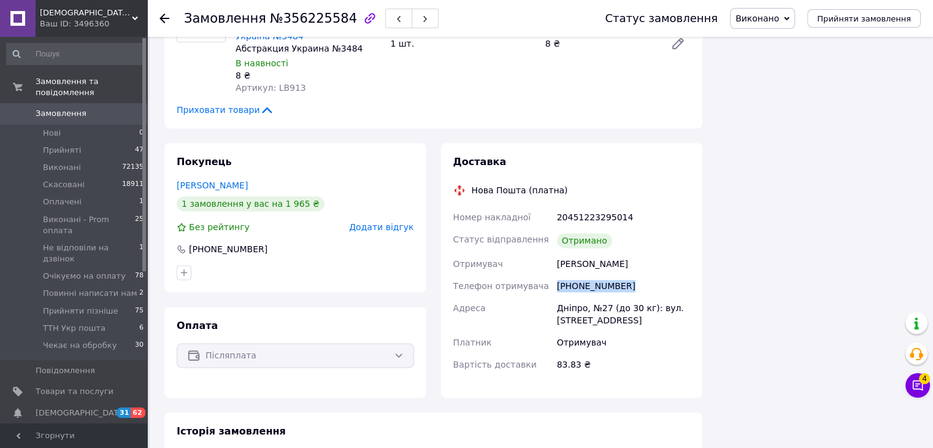
copy div "+380994824321"
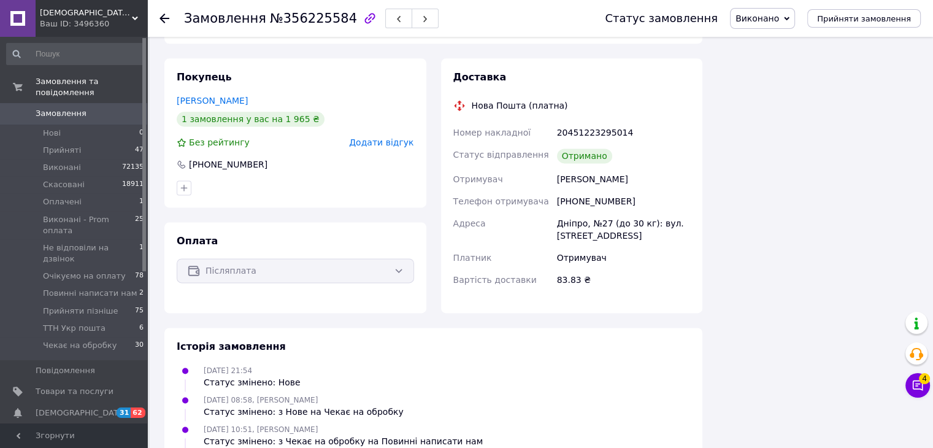
scroll to position [1442, 0]
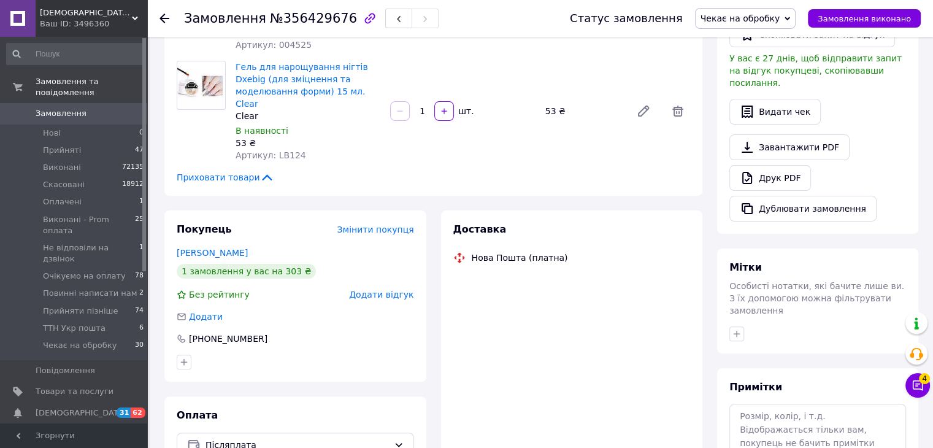
scroll to position [408, 0]
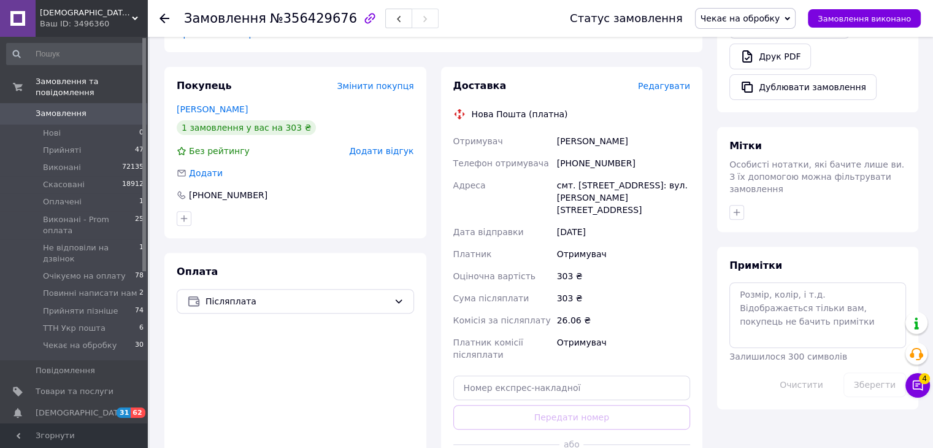
click at [479, 179] on div "Адреса" at bounding box center [503, 197] width 104 height 47
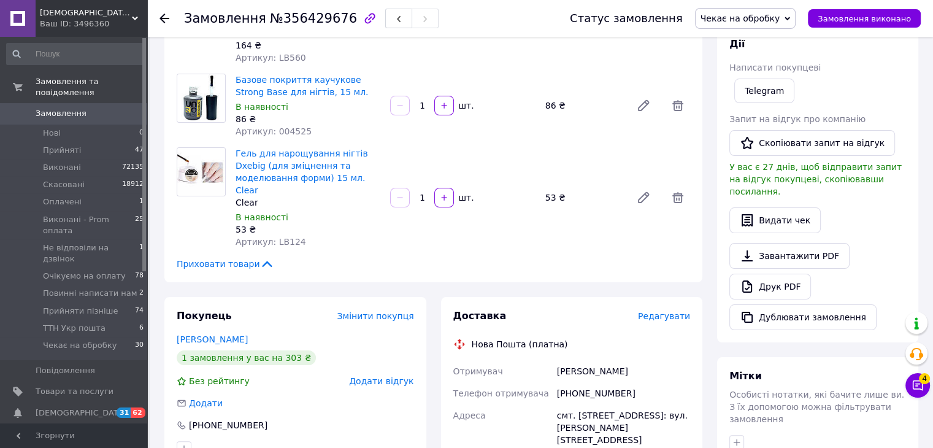
scroll to position [0, 0]
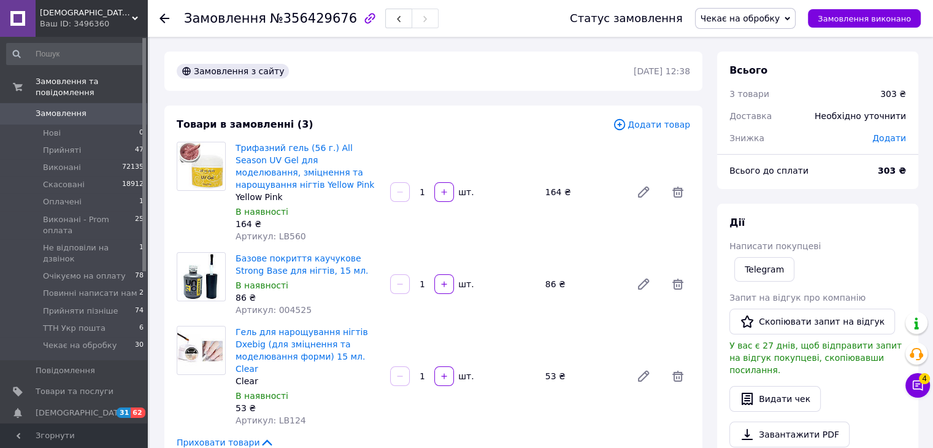
click at [719, 6] on div "Статус замовлення Чекає на обробку Прийнято Виконано Скасовано Оплачено Виконан…" at bounding box center [732, 18] width 375 height 37
click at [726, 11] on span "Чекає на обробку" at bounding box center [745, 18] width 101 height 21
click at [740, 138] on li "Не відповіли на дзвінок" at bounding box center [751, 135] width 112 height 18
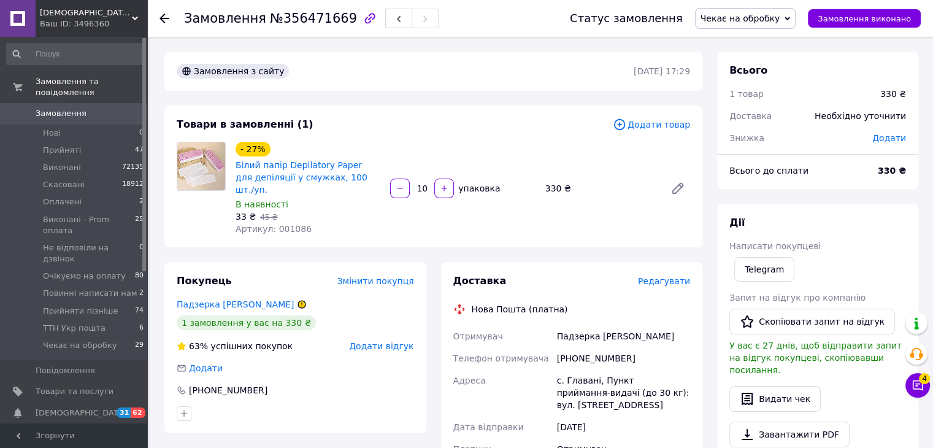
drag, startPoint x: 376, startPoint y: 107, endPoint x: 378, endPoint y: 143, distance: 35.6
click at [376, 107] on div "Товари в замовленні (1) Додати товар - 27% Білий папір Depilatory Paper для деп…" at bounding box center [433, 176] width 538 height 142
drag, startPoint x: 449, startPoint y: 293, endPoint x: 735, endPoint y: 30, distance: 388.5
click at [450, 303] on div at bounding box center [459, 309] width 18 height 12
click at [761, 5] on div "Статус замовлення Чекає на обробку Прийнято Виконано Скасовано Оплачено Виконан…" at bounding box center [732, 18] width 375 height 37
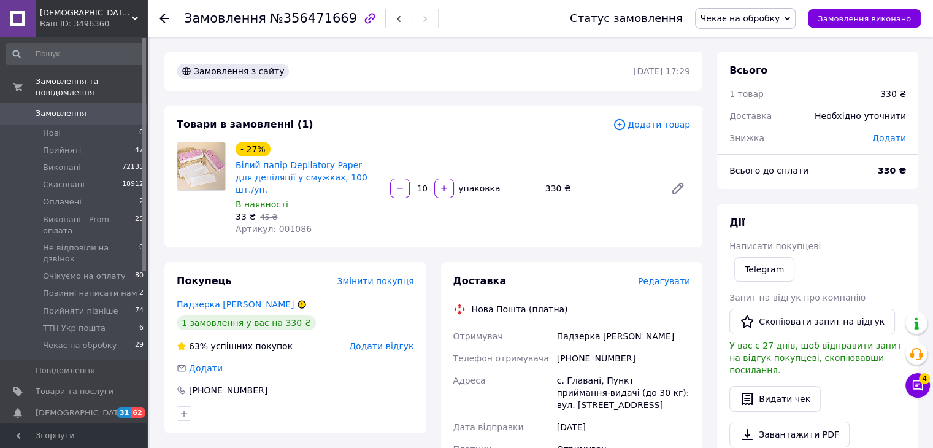
click at [761, 21] on span "Чекає на обробку" at bounding box center [740, 18] width 80 height 10
click at [773, 131] on li "Не відповіли на дзвінок" at bounding box center [751, 135] width 112 height 18
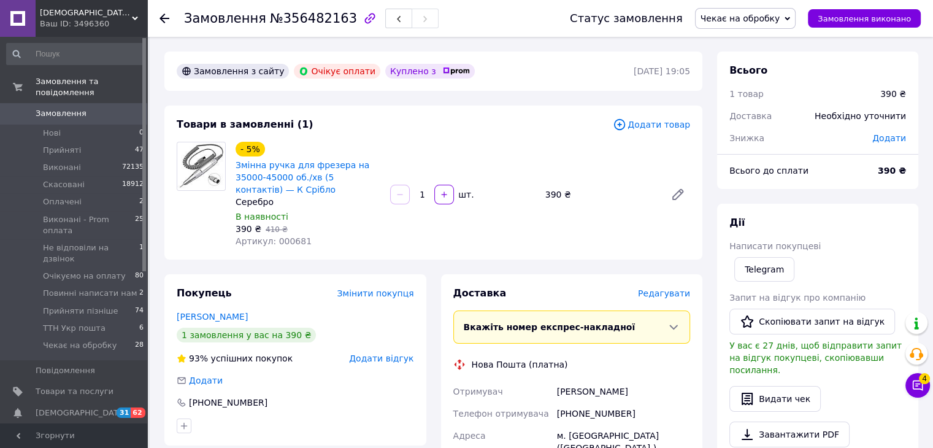
click at [395, 121] on div "Товари в замовленні (1)" at bounding box center [395, 125] width 436 height 14
click at [475, 107] on div "Товари в замовленні (1) Додати товар - 5% Змінна ручка для фрезера на 35000-450…" at bounding box center [433, 182] width 538 height 154
click at [591, 419] on div "+380992236966" at bounding box center [623, 413] width 138 height 22
copy div "380992236966"
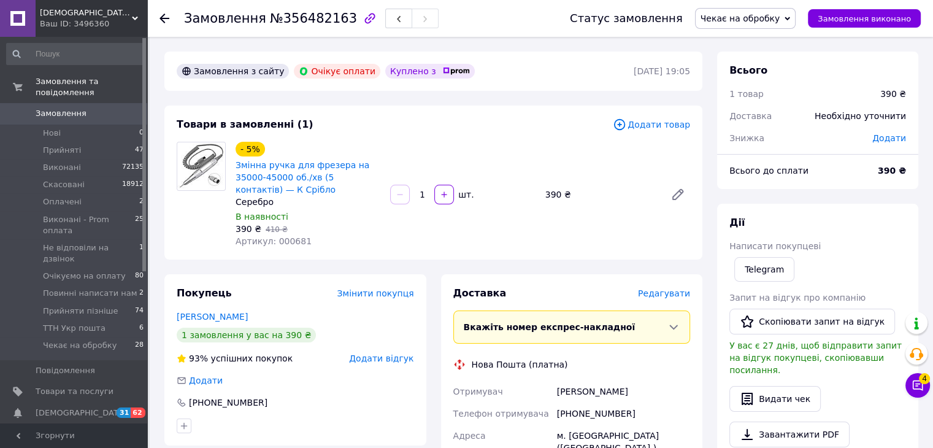
click at [568, 107] on div "Товари в замовленні (1) Додати товар - 5% Змінна ручка для фрезера на 35000-450…" at bounding box center [433, 182] width 538 height 154
click at [586, 405] on div "+380992236966" at bounding box center [623, 413] width 138 height 22
click at [591, 410] on div "+380992236966" at bounding box center [623, 413] width 138 height 22
copy div "380992236966"
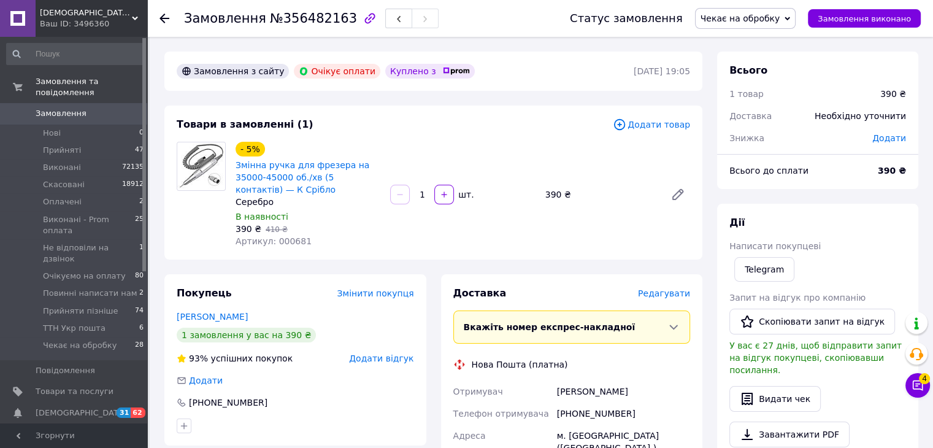
drag, startPoint x: 429, startPoint y: 123, endPoint x: 400, endPoint y: 116, distance: 30.3
click at [429, 123] on div "Товари в замовленні (1)" at bounding box center [395, 125] width 436 height 14
click at [445, 107] on div "Товари в замовленні (1) Додати товар - 5% Змінна ручка для фрезера на 35000-450…" at bounding box center [433, 182] width 538 height 154
click at [723, 23] on span "Чекає на обробку" at bounding box center [745, 18] width 101 height 21
click at [765, 129] on li "Не відповіли на дзвінок" at bounding box center [751, 135] width 112 height 18
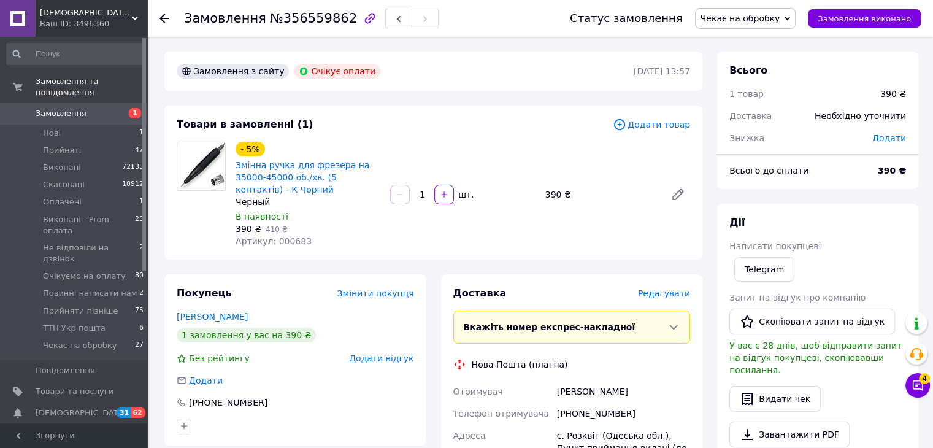
drag, startPoint x: 380, startPoint y: 93, endPoint x: 363, endPoint y: 273, distance: 181.1
click at [911, 375] on button "Чат з покупцем 4" at bounding box center [917, 385] width 25 height 25
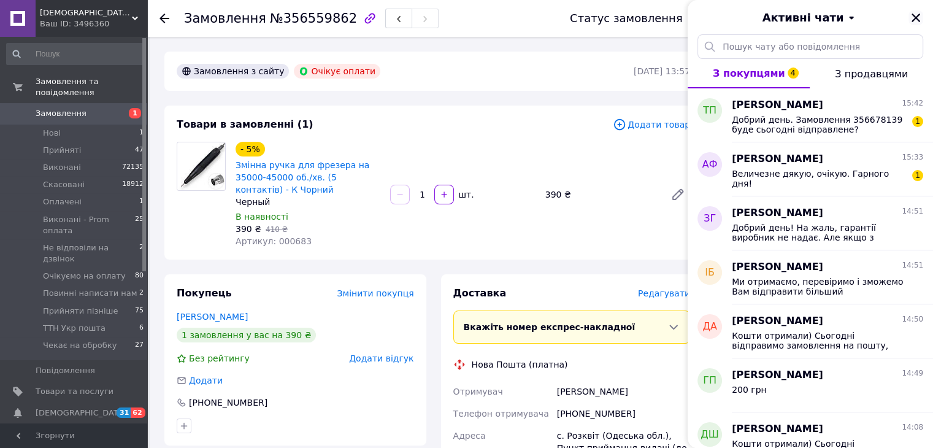
click at [920, 13] on icon "Закрити" at bounding box center [915, 17] width 11 height 11
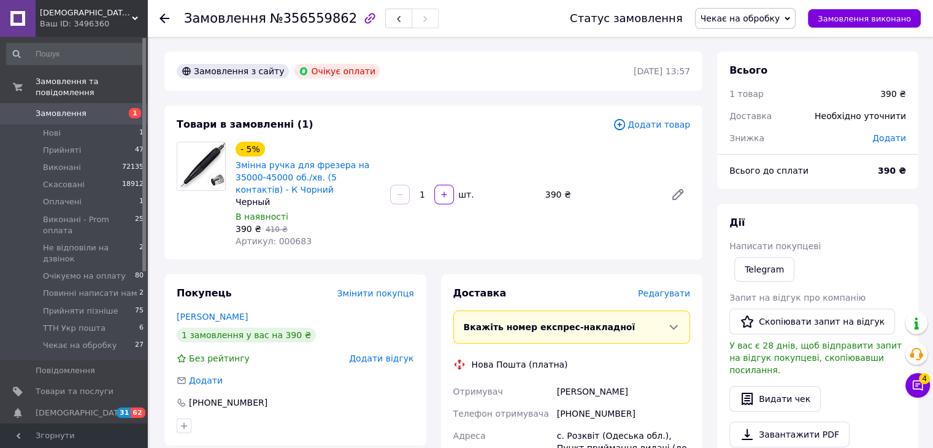
click at [450, 109] on div "Товари в замовленні (1) Додати товар - 5% Змінна ручка для фрезера на 35000-450…" at bounding box center [433, 182] width 538 height 154
click at [505, 119] on div "Товари в замовленні (1)" at bounding box center [395, 125] width 436 height 14
click at [469, 120] on div "Товари в замовленні (1)" at bounding box center [395, 125] width 436 height 14
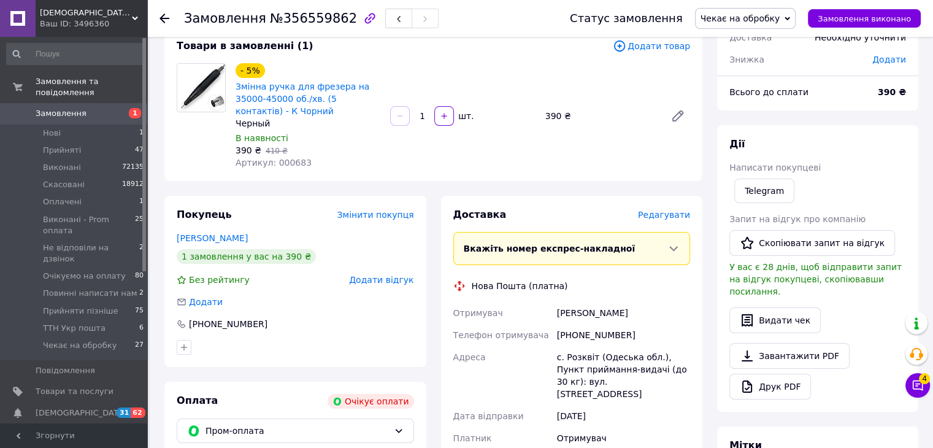
scroll to position [102, 0]
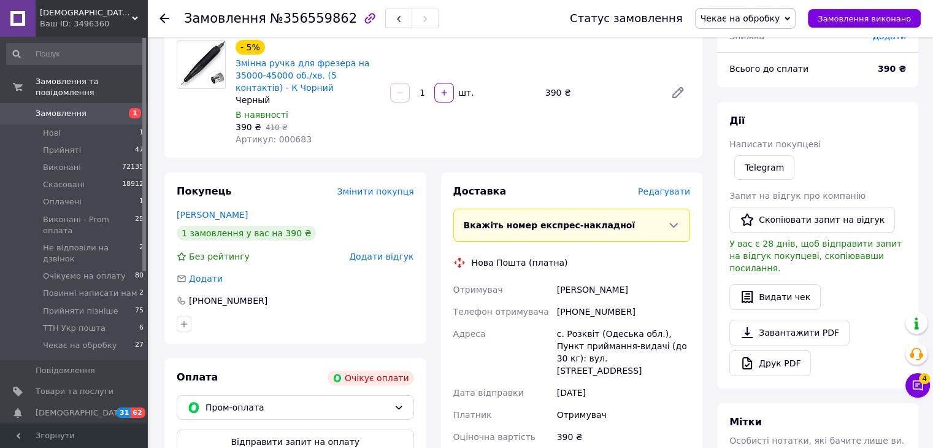
click at [594, 313] on div "[PHONE_NUMBER]" at bounding box center [623, 311] width 138 height 22
copy div "380682510802"
click at [437, 177] on div "Доставка [PERSON_NAME] Вкажіть номер експрес-накладної Обов'язково введіть номе…" at bounding box center [572, 375] width 277 height 406
